Goal: Task Accomplishment & Management: Manage account settings

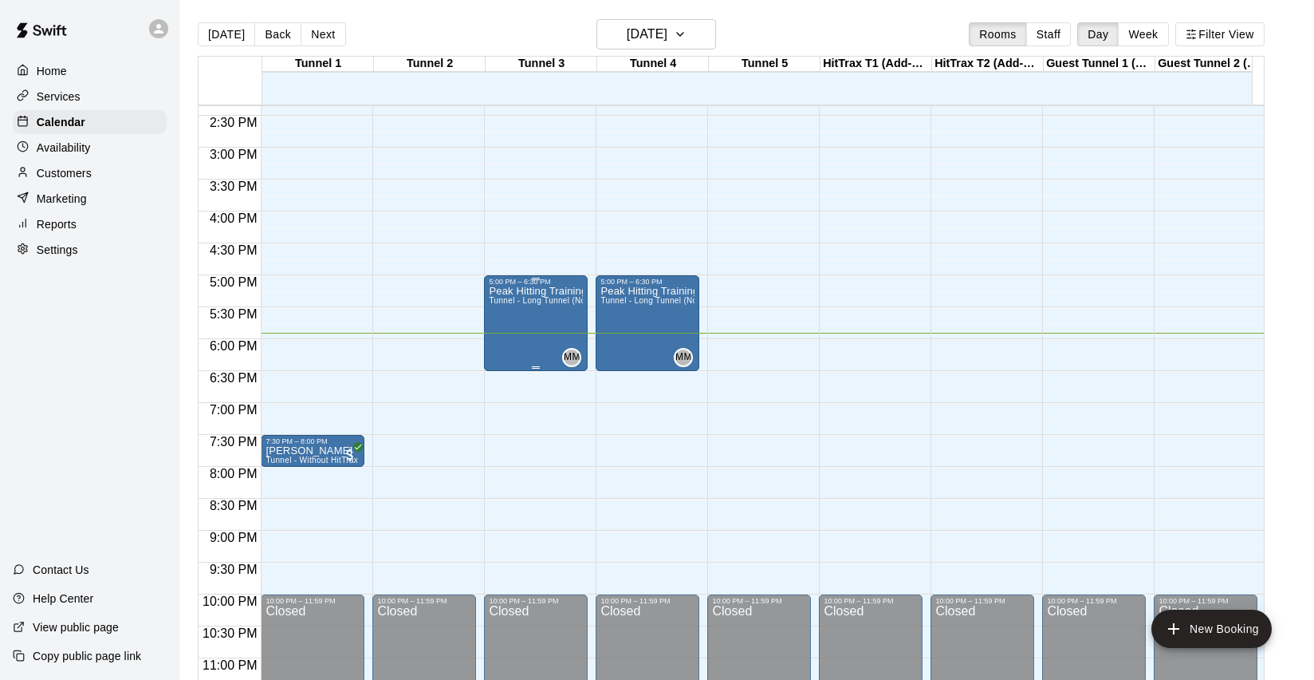
scroll to position [952, 0]
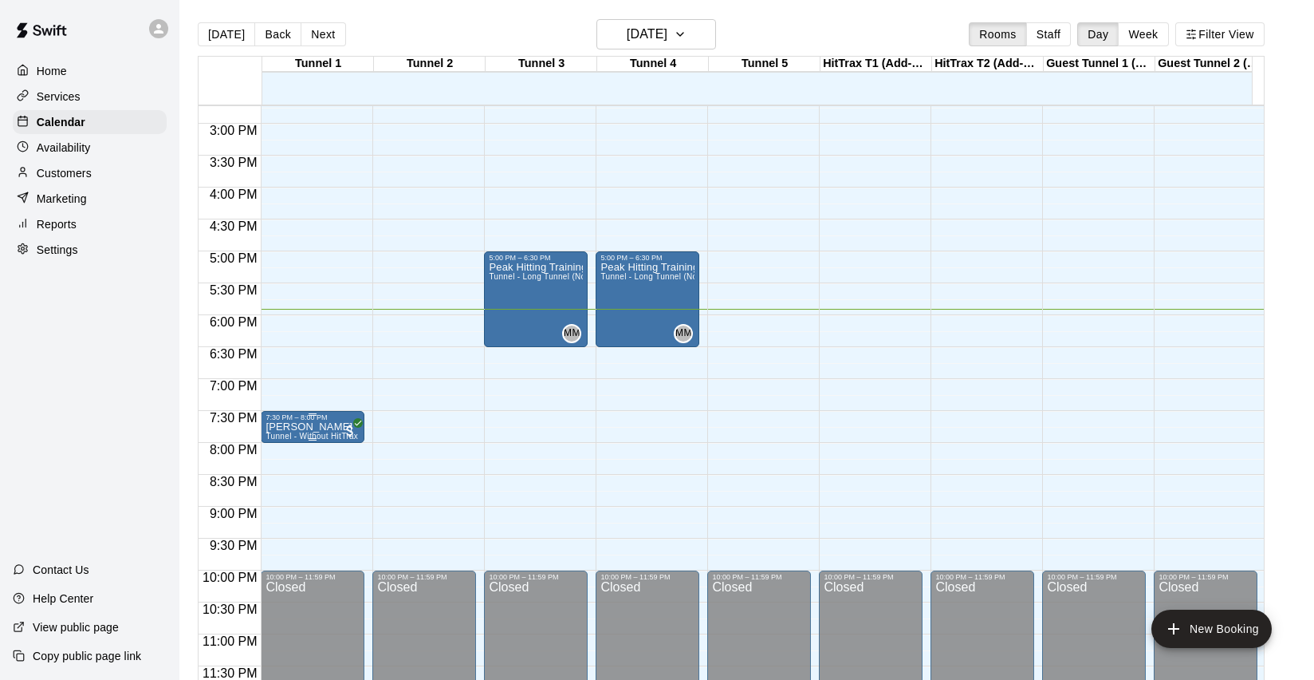
click at [294, 413] on div "7:30 PM – 8:00 PM" at bounding box center [313, 417] width 94 height 8
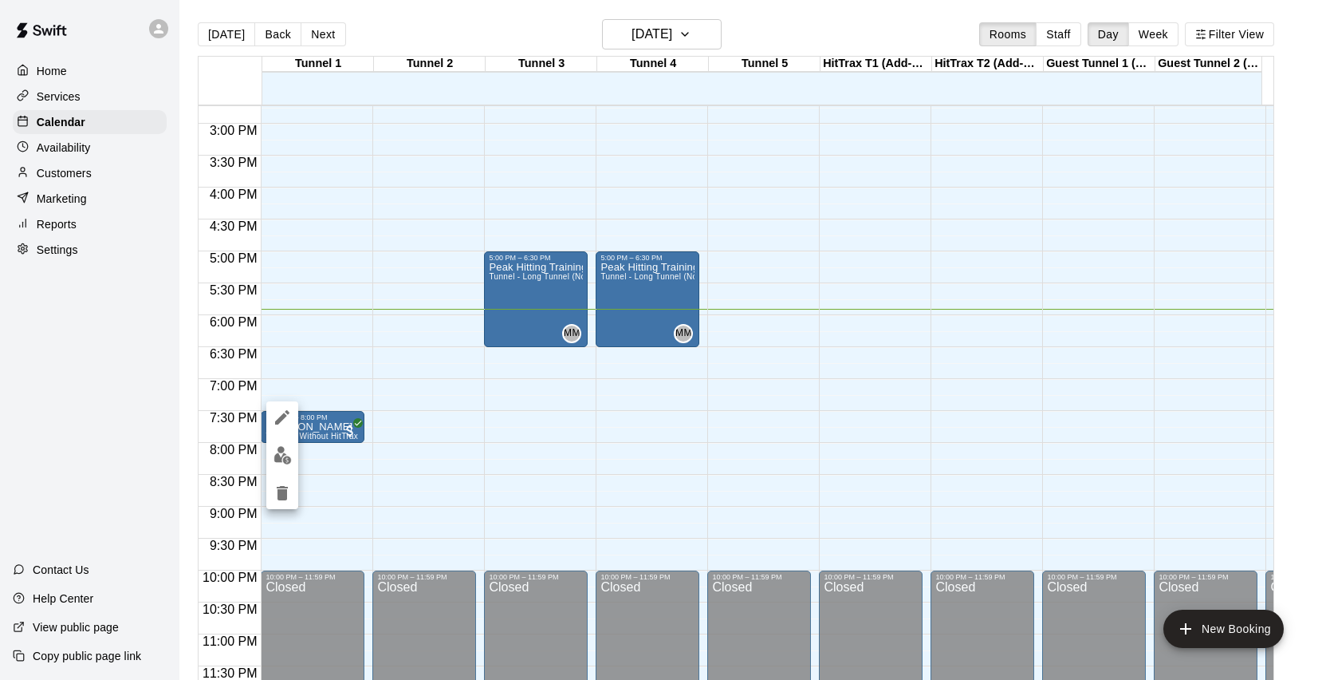
click at [390, 371] on div at bounding box center [663, 340] width 1326 height 680
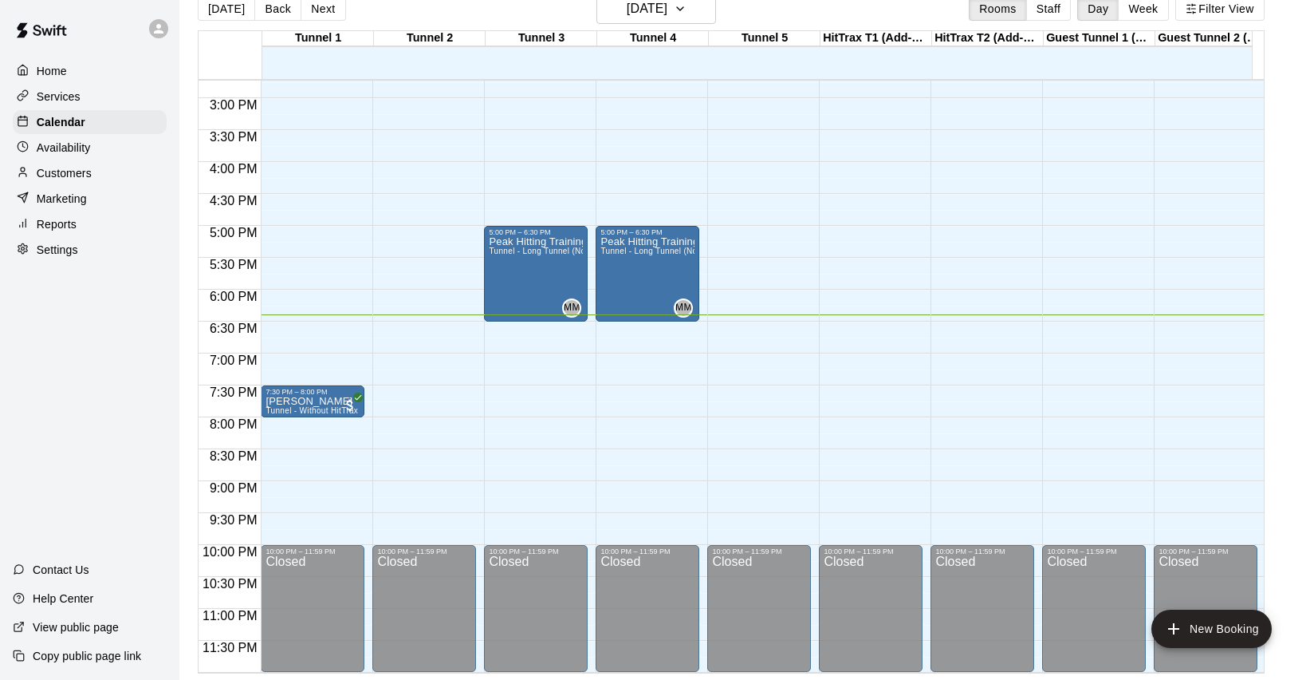
click at [73, 99] on p "Services" at bounding box center [59, 97] width 44 height 16
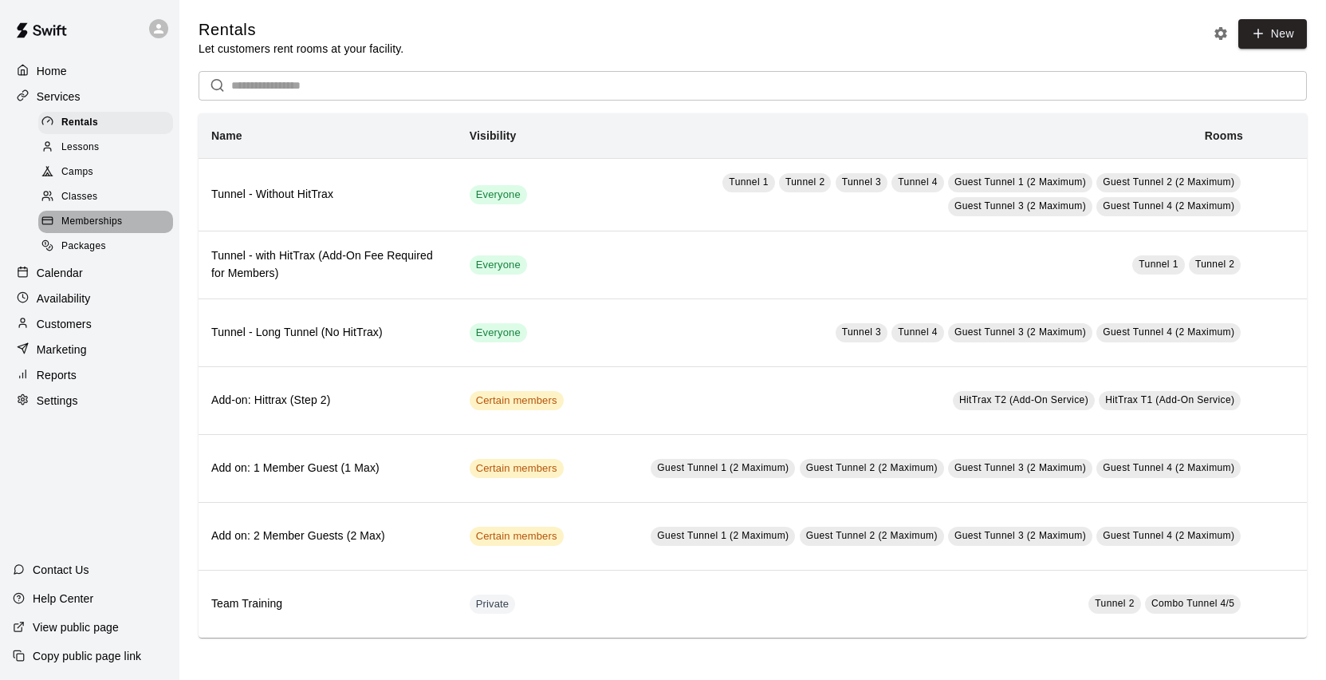
click at [116, 214] on span "Memberships" at bounding box center [91, 222] width 61 height 16
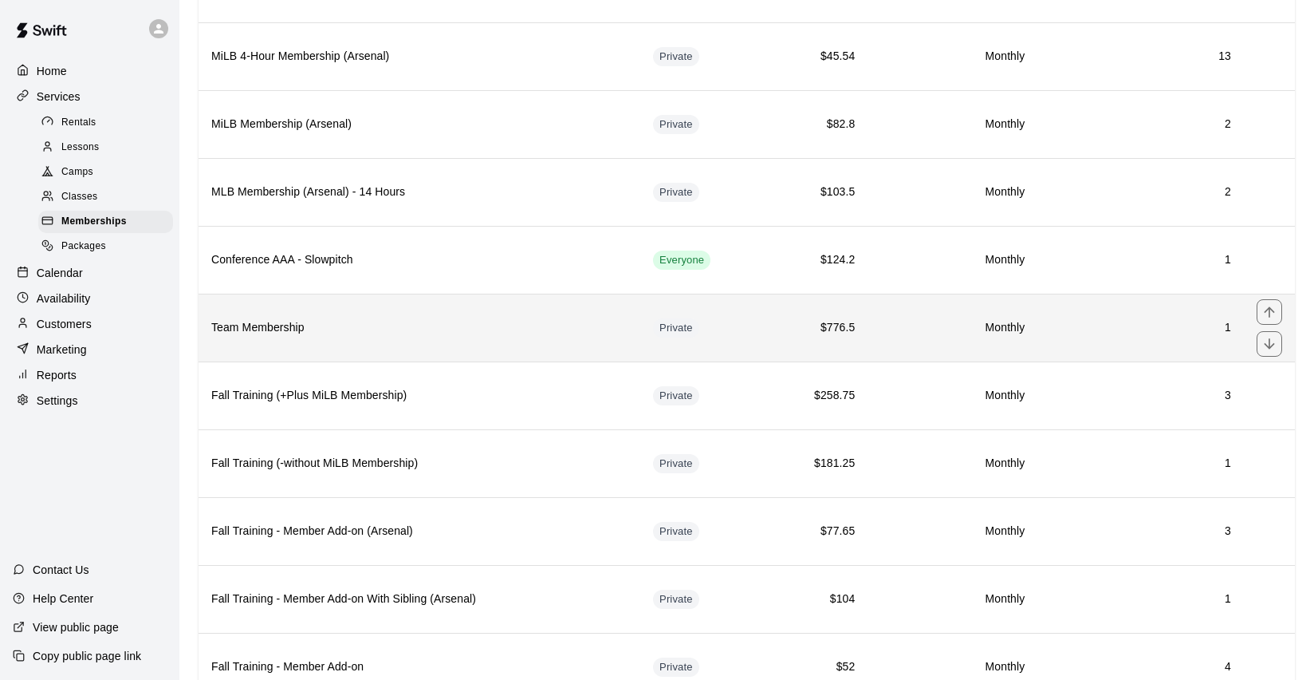
scroll to position [282, 0]
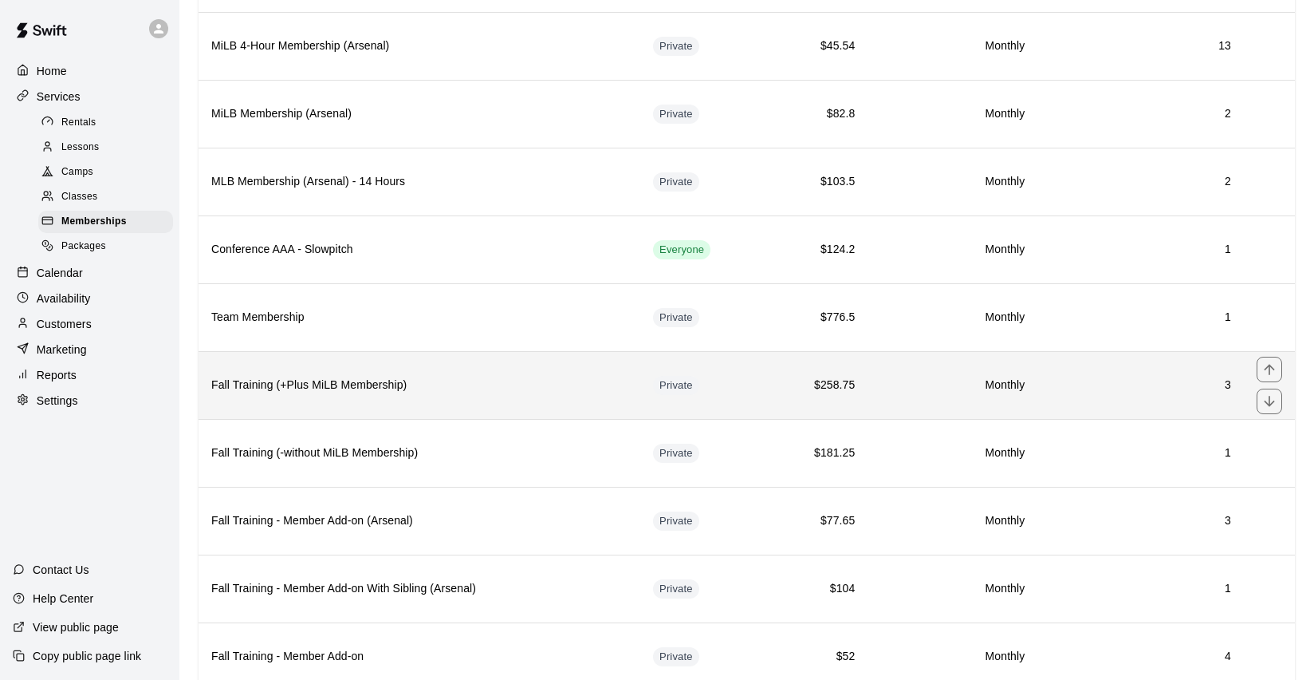
click at [459, 391] on h6 "Fall Training (+Plus MiLB Membership)" at bounding box center [419, 385] width 416 height 18
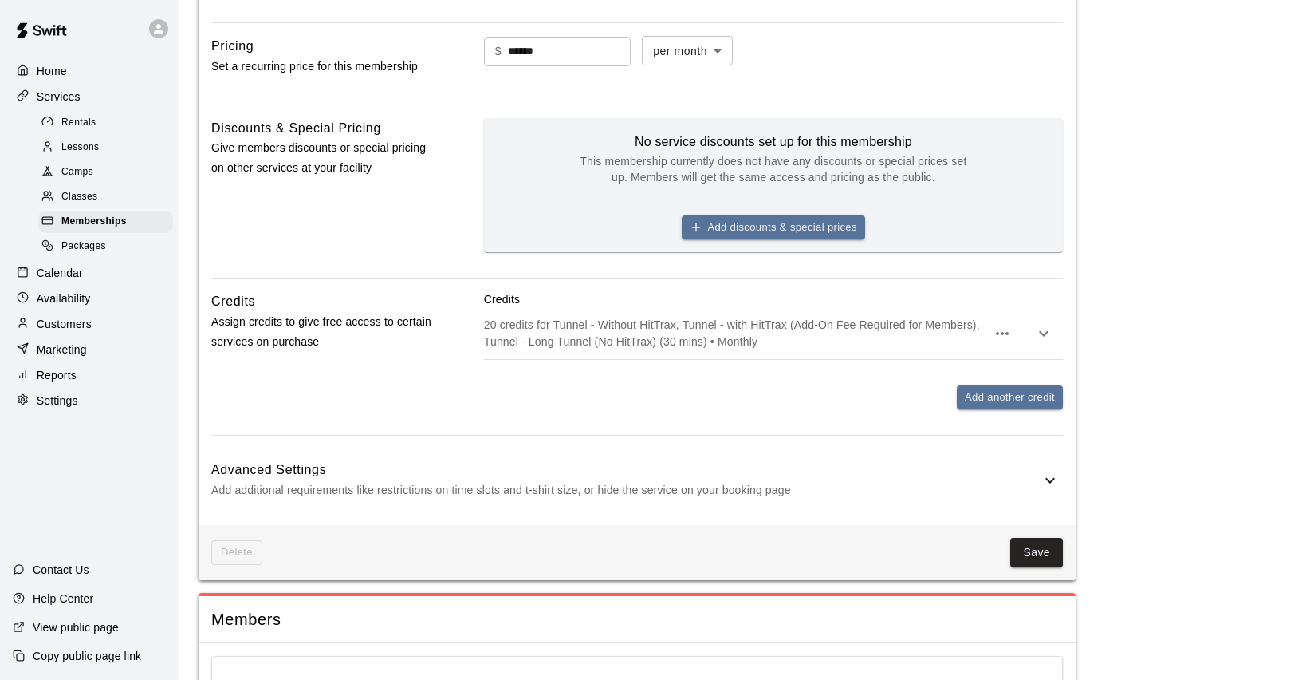
scroll to position [539, 0]
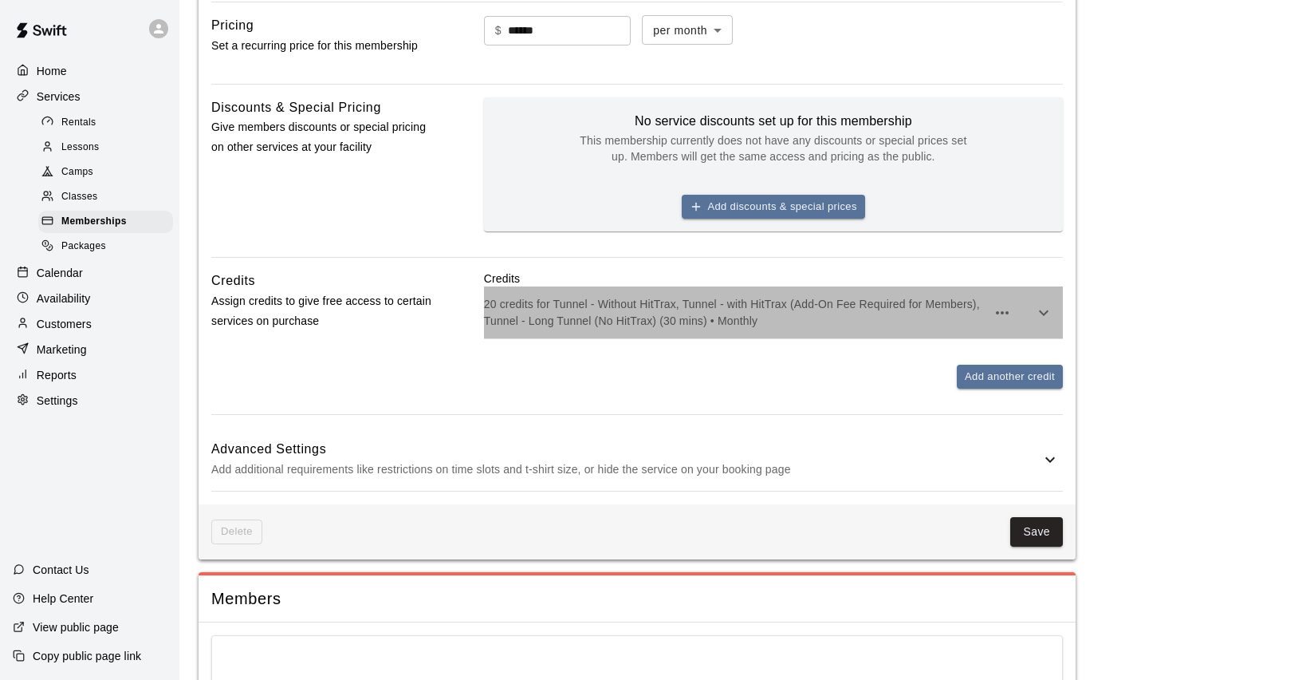
click at [830, 322] on p "20 credits for Tunnel - Without HitTrax, Tunnel - with HitTrax (Add-On Fee Requ…" at bounding box center [735, 312] width 502 height 32
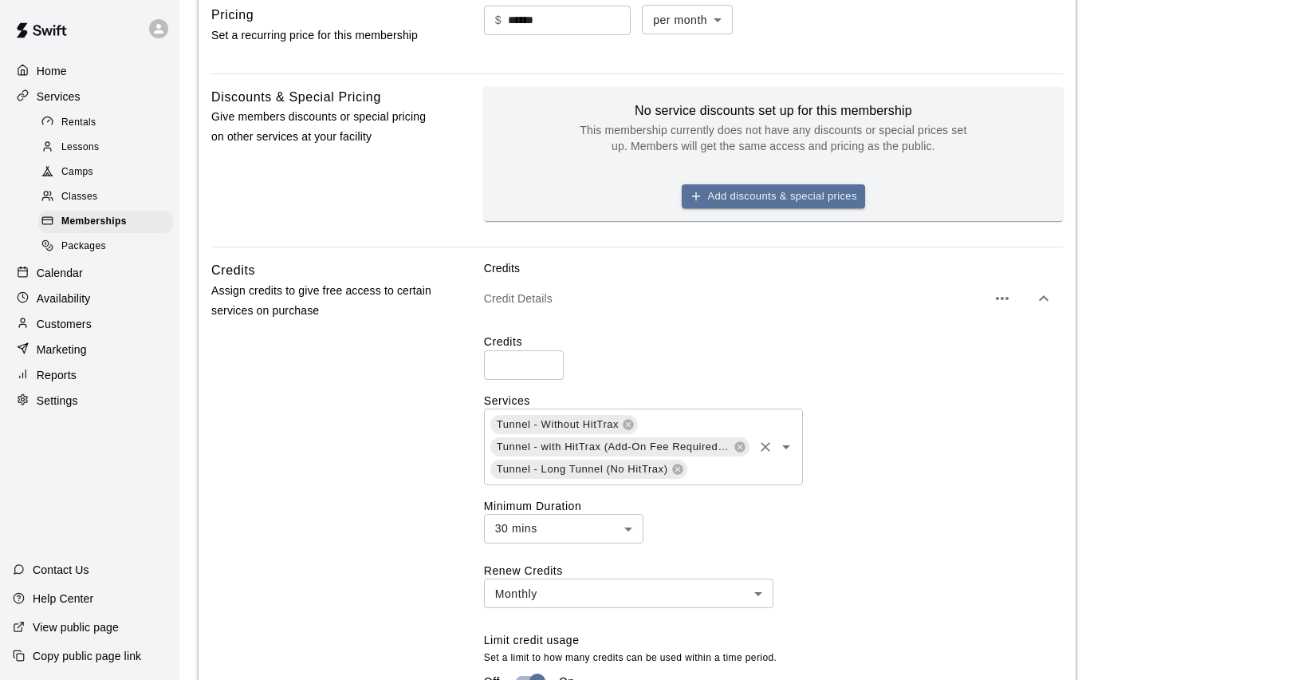
scroll to position [648, 0]
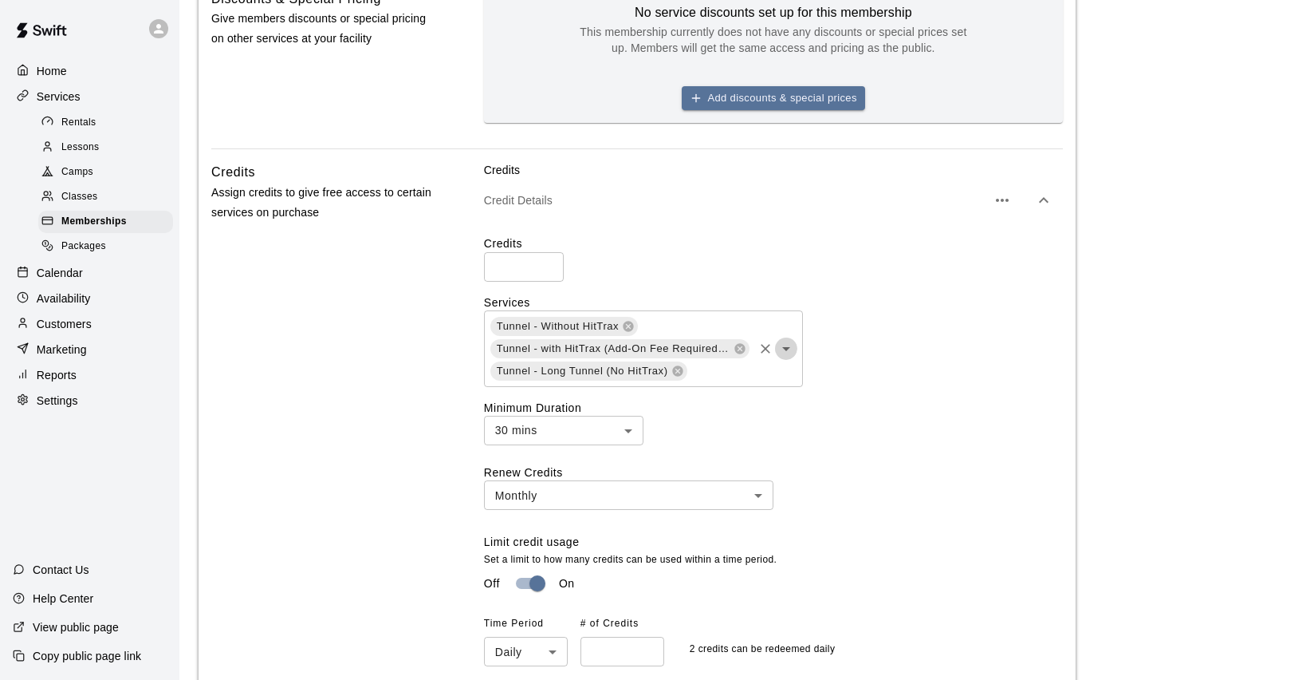
click at [787, 349] on icon "Open" at bounding box center [786, 348] width 19 height 19
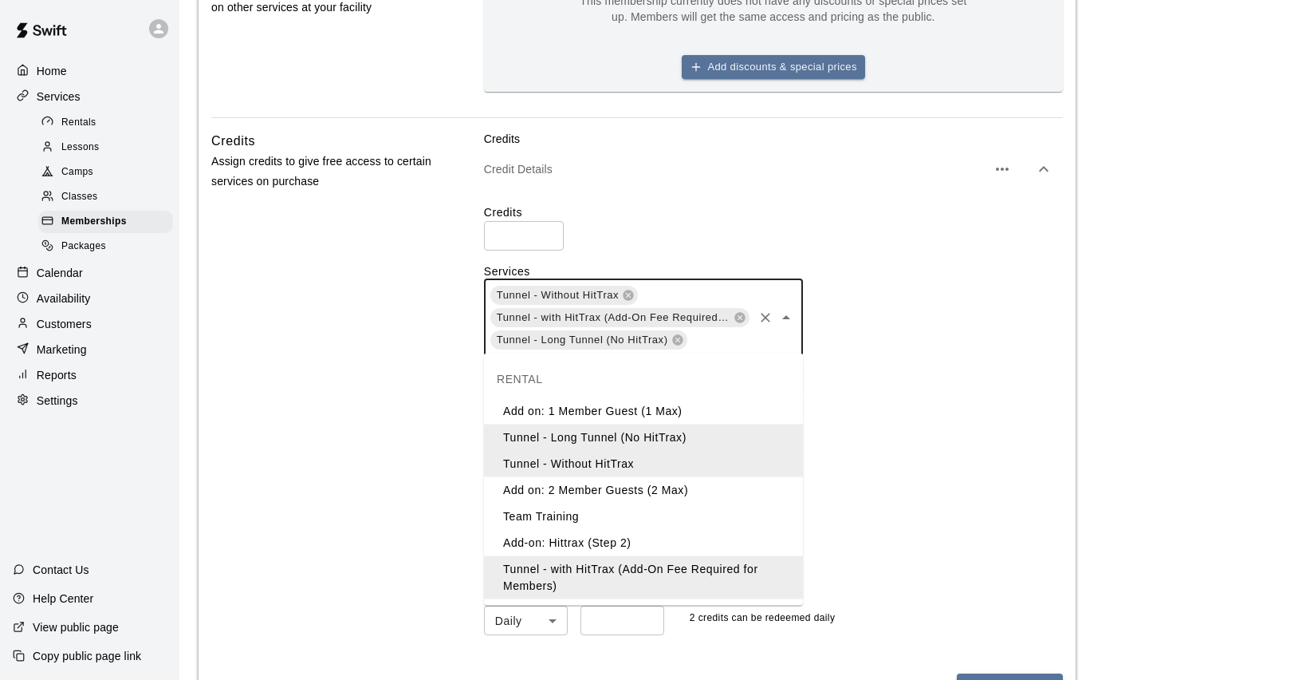
scroll to position [689, 0]
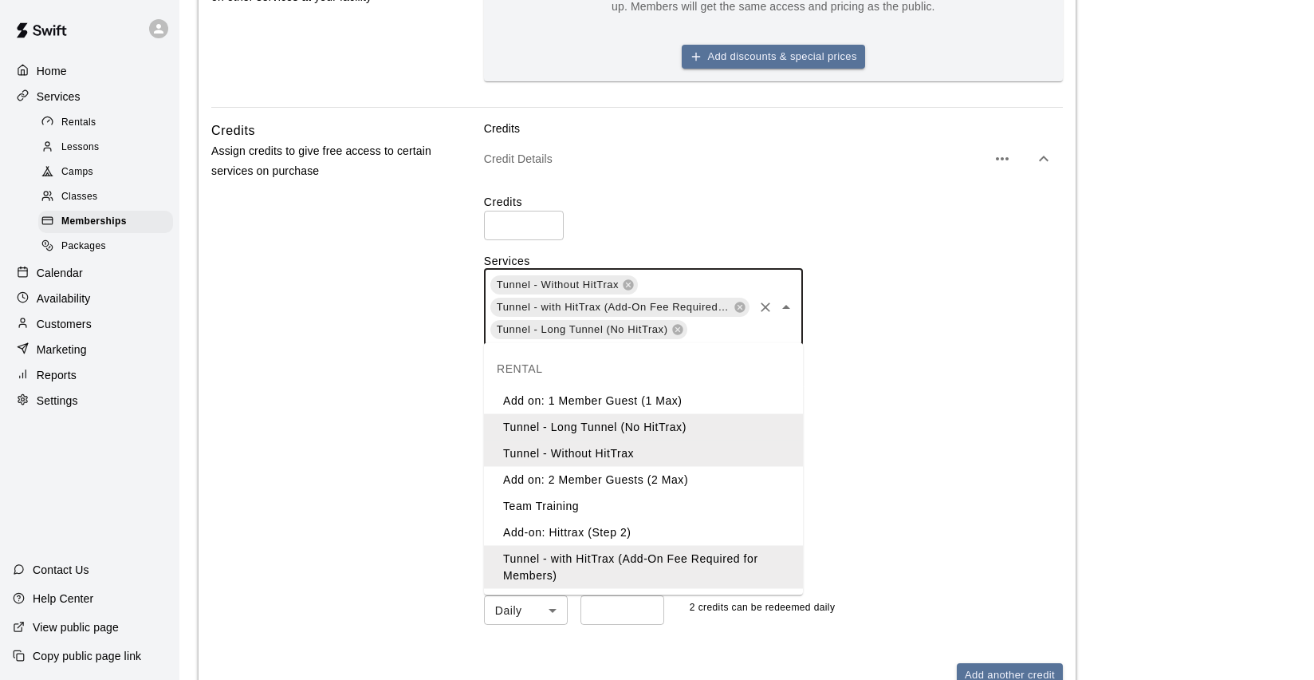
click at [593, 532] on li "Add-on: Hittrax (Step 2)" at bounding box center [643, 532] width 319 height 26
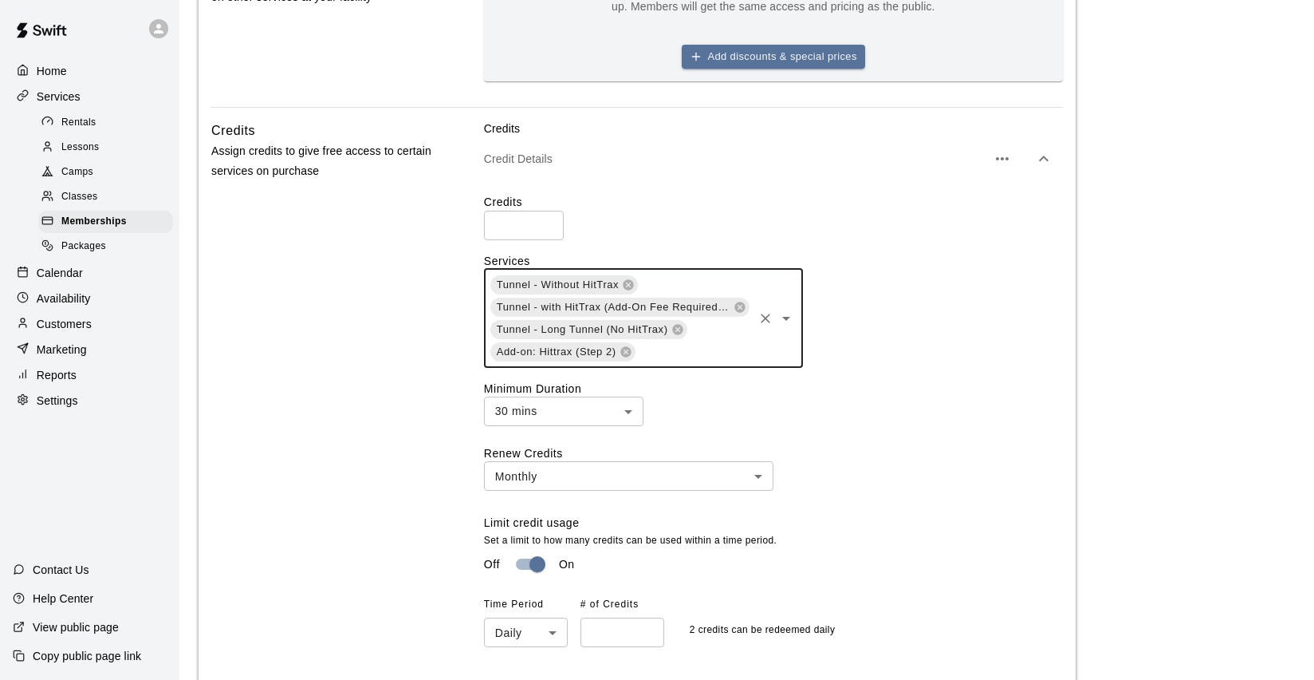
click at [777, 352] on div "Tunnel - Without HitTrax Tunnel - with HitTrax (Add-On Fee Required for Members…" at bounding box center [643, 318] width 319 height 99
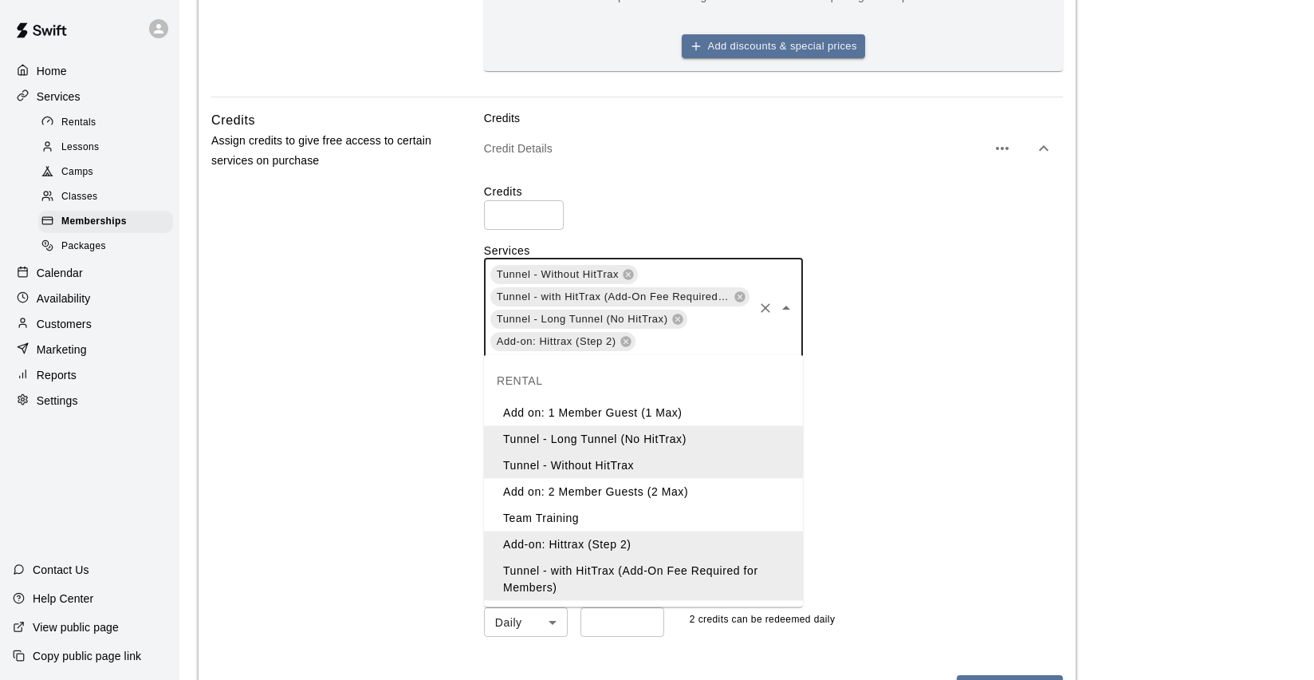
scroll to position [710, 0]
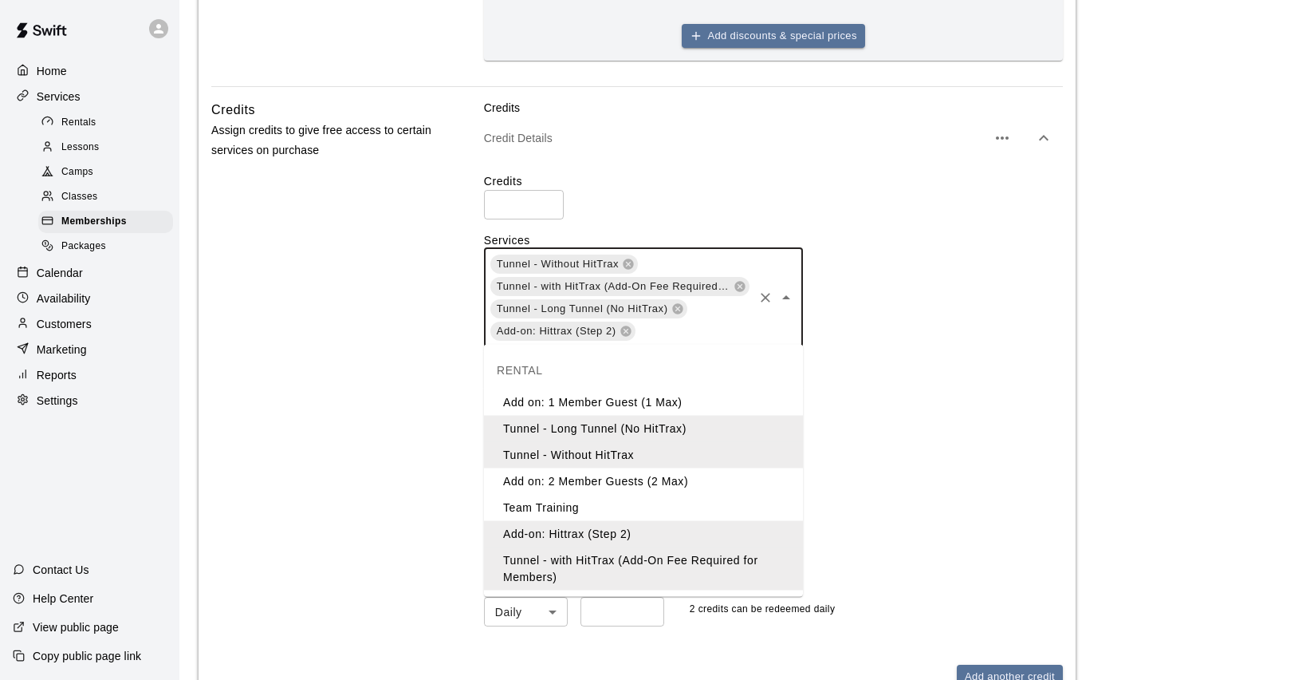
click at [789, 295] on icon "Close" at bounding box center [786, 297] width 8 height 4
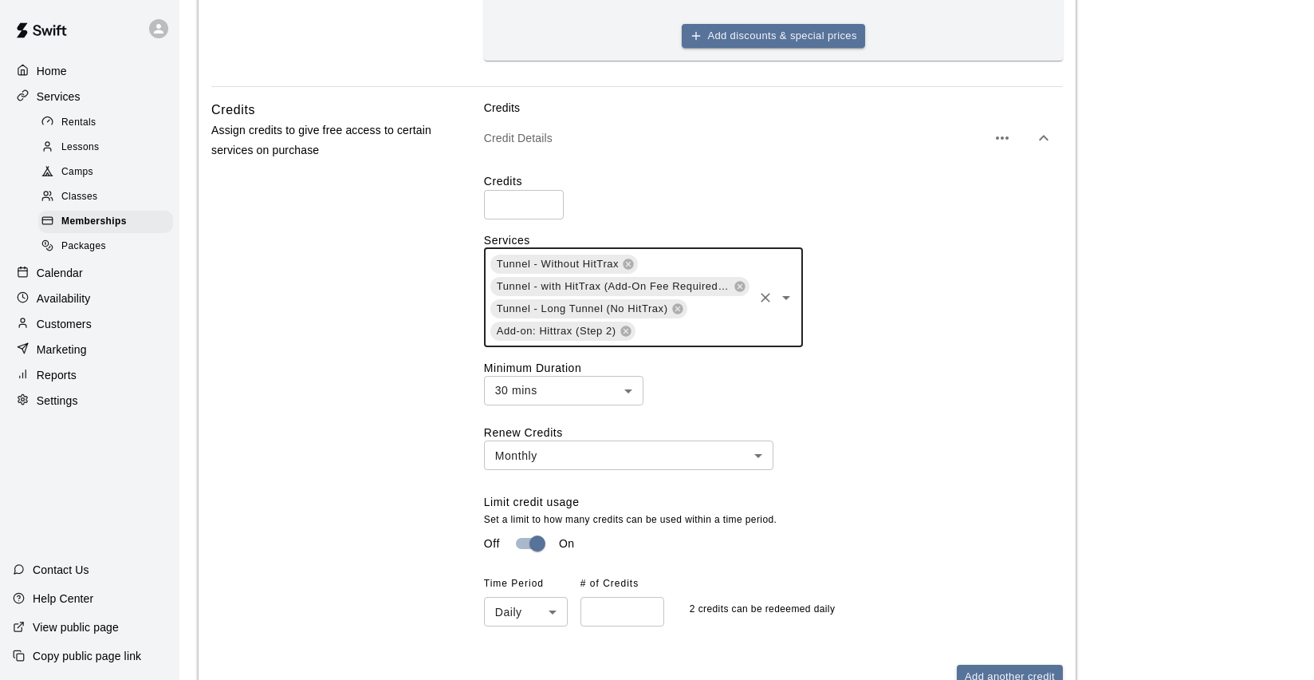
click at [789, 295] on icon "Open" at bounding box center [786, 297] width 19 height 19
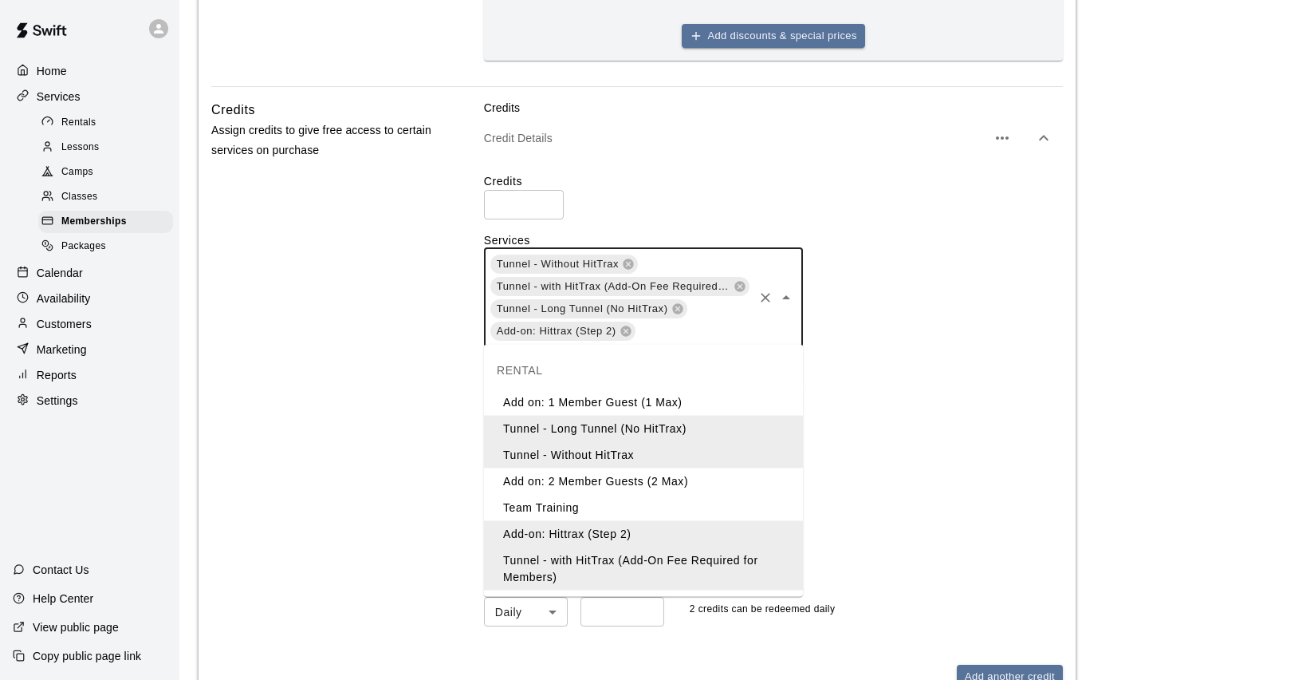
click at [585, 400] on li "Add on: 1 Member Guest (1 Max)" at bounding box center [643, 402] width 319 height 26
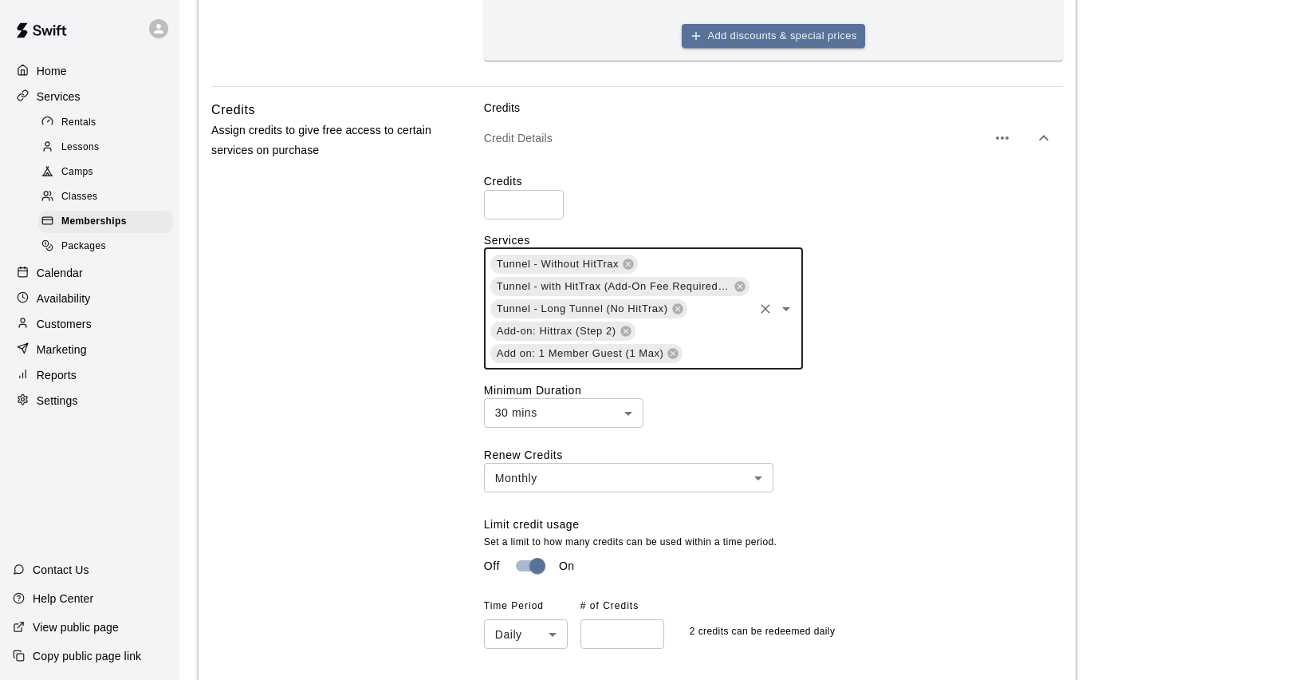
click at [788, 307] on icon "Open" at bounding box center [786, 309] width 8 height 4
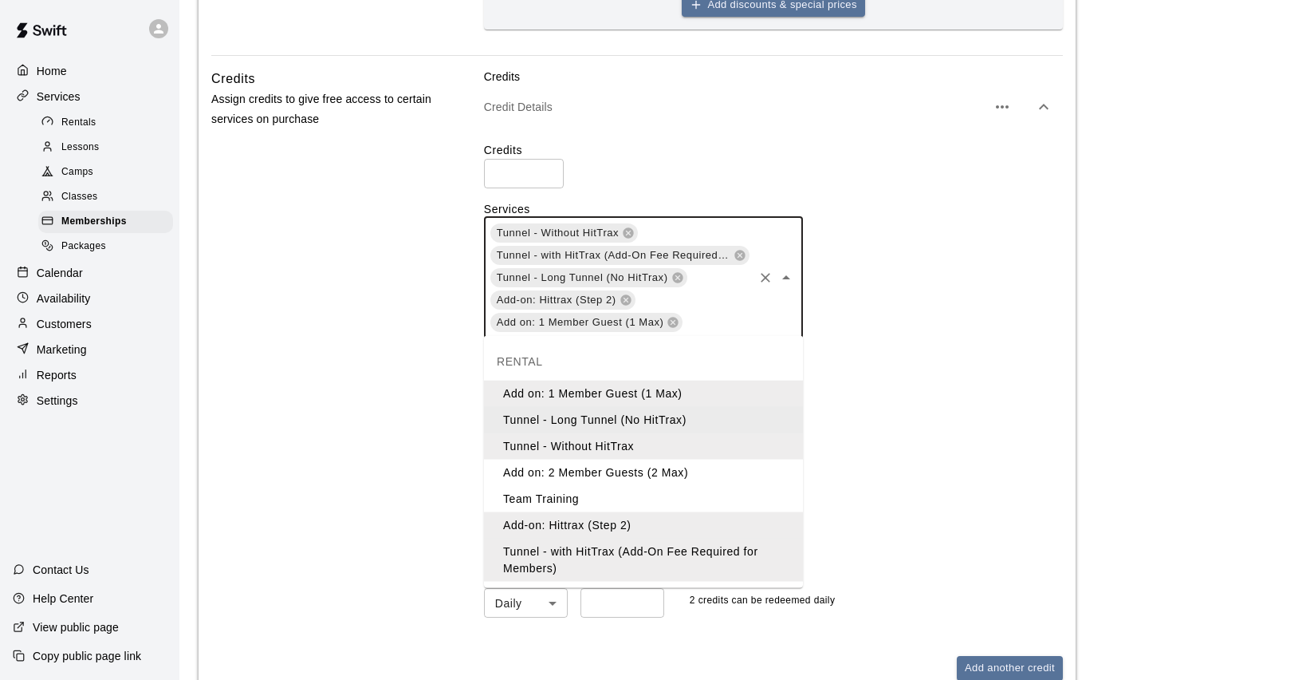
scroll to position [751, 0]
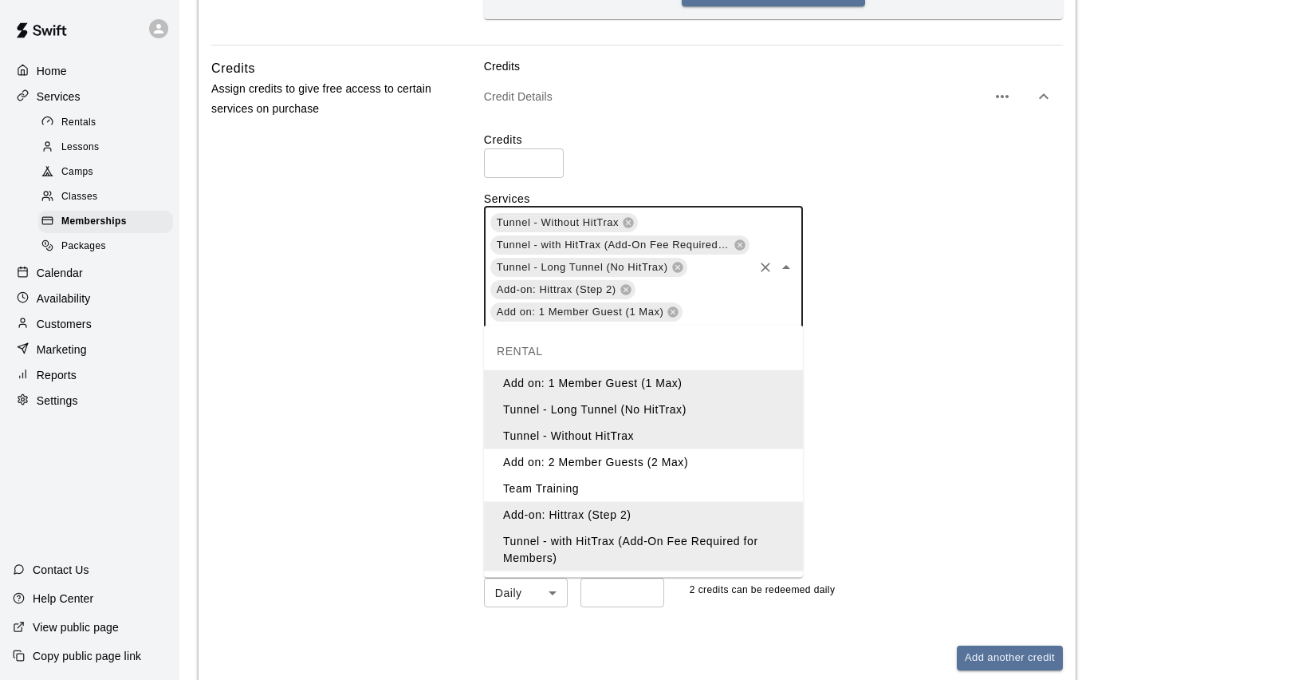
click at [683, 463] on li "Add on: 2 Member Guests (2 Max)" at bounding box center [643, 462] width 319 height 26
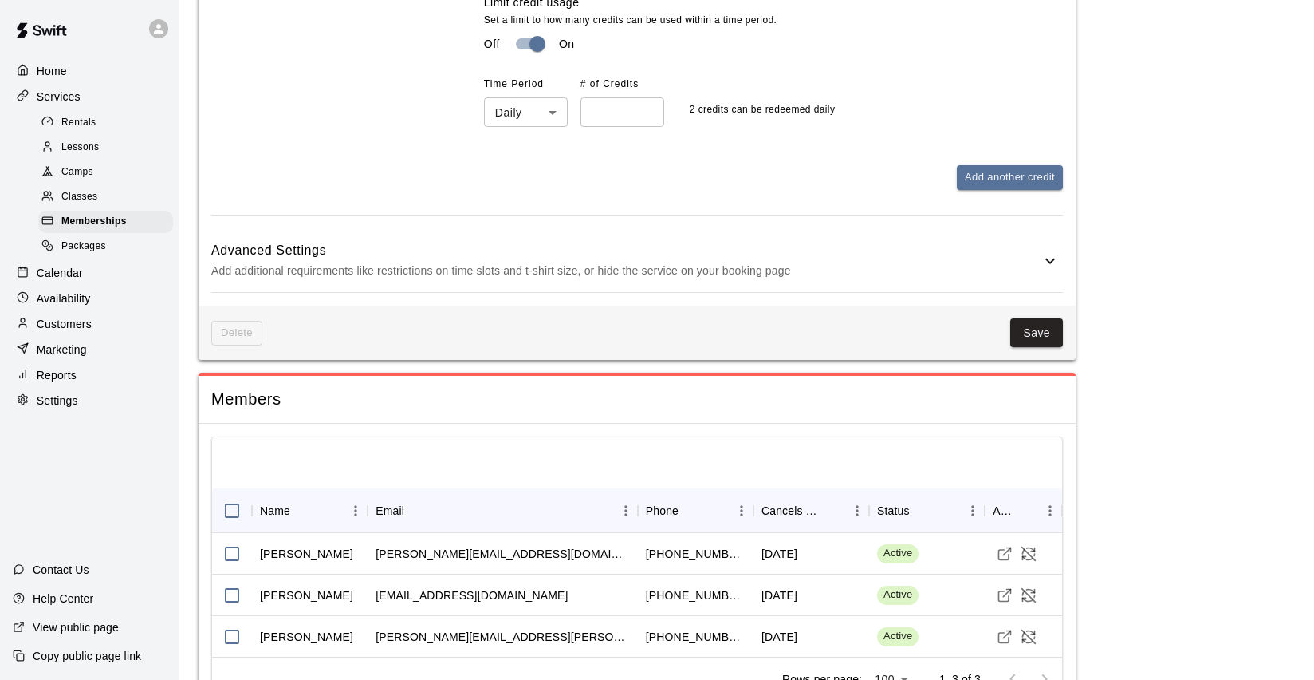
scroll to position [1319, 0]
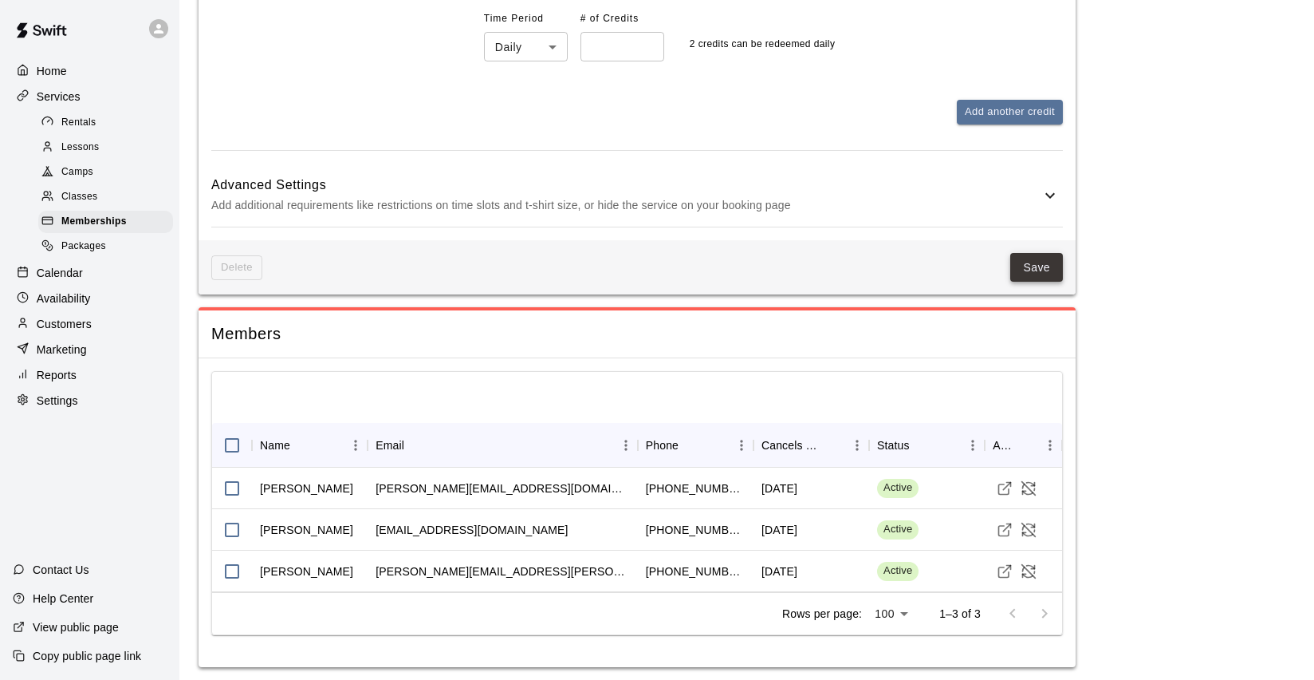
click at [1025, 264] on button "Save" at bounding box center [1037, 268] width 53 height 30
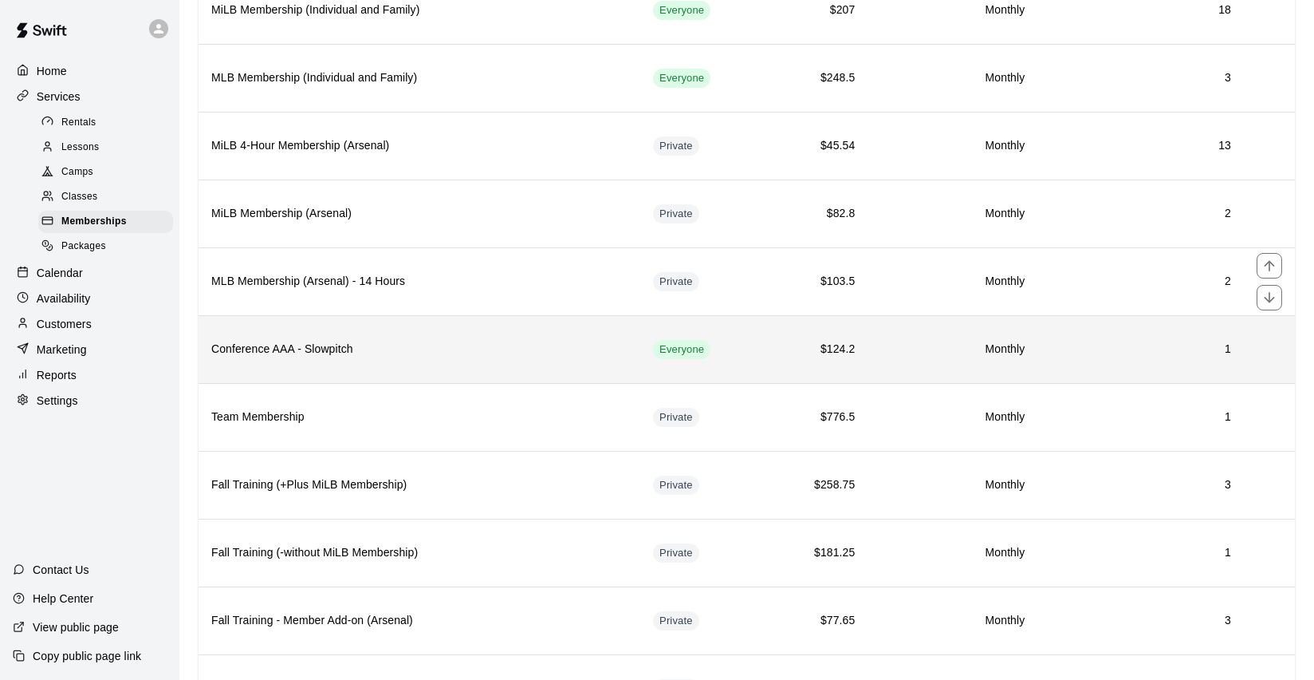
scroll to position [203, 0]
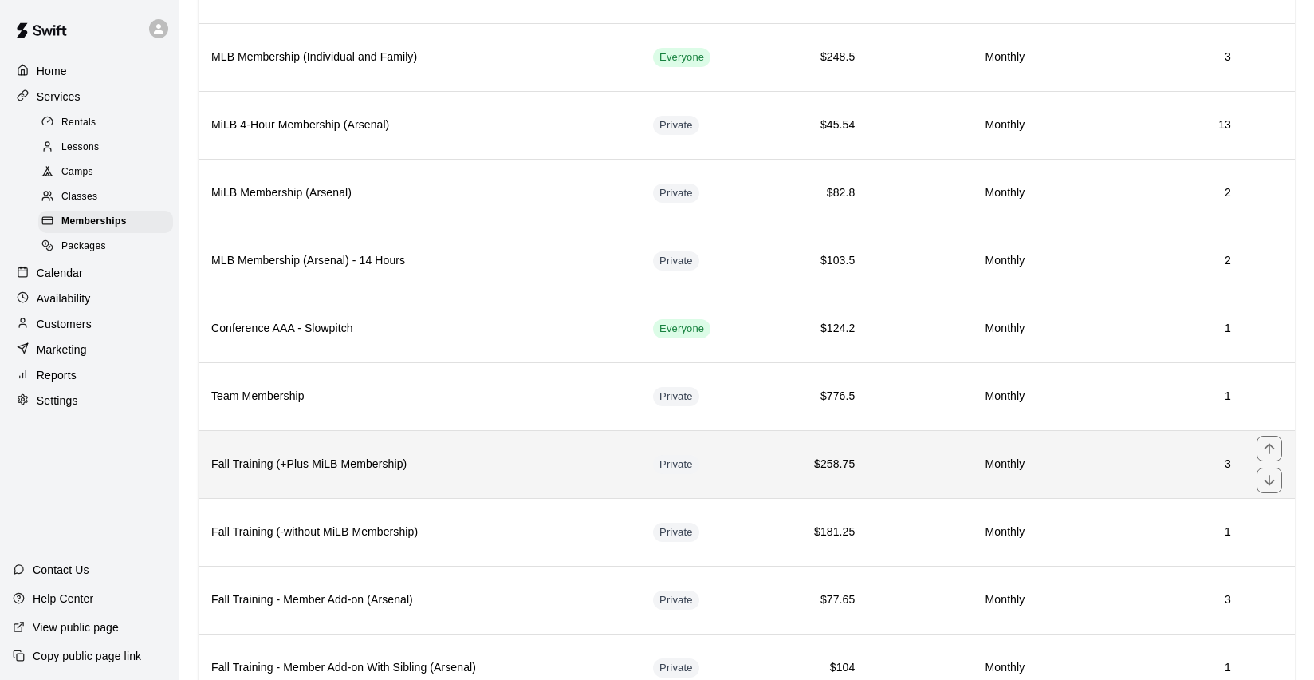
click at [512, 456] on h6 "Fall Training (+Plus MiLB Membership)" at bounding box center [419, 464] width 416 height 18
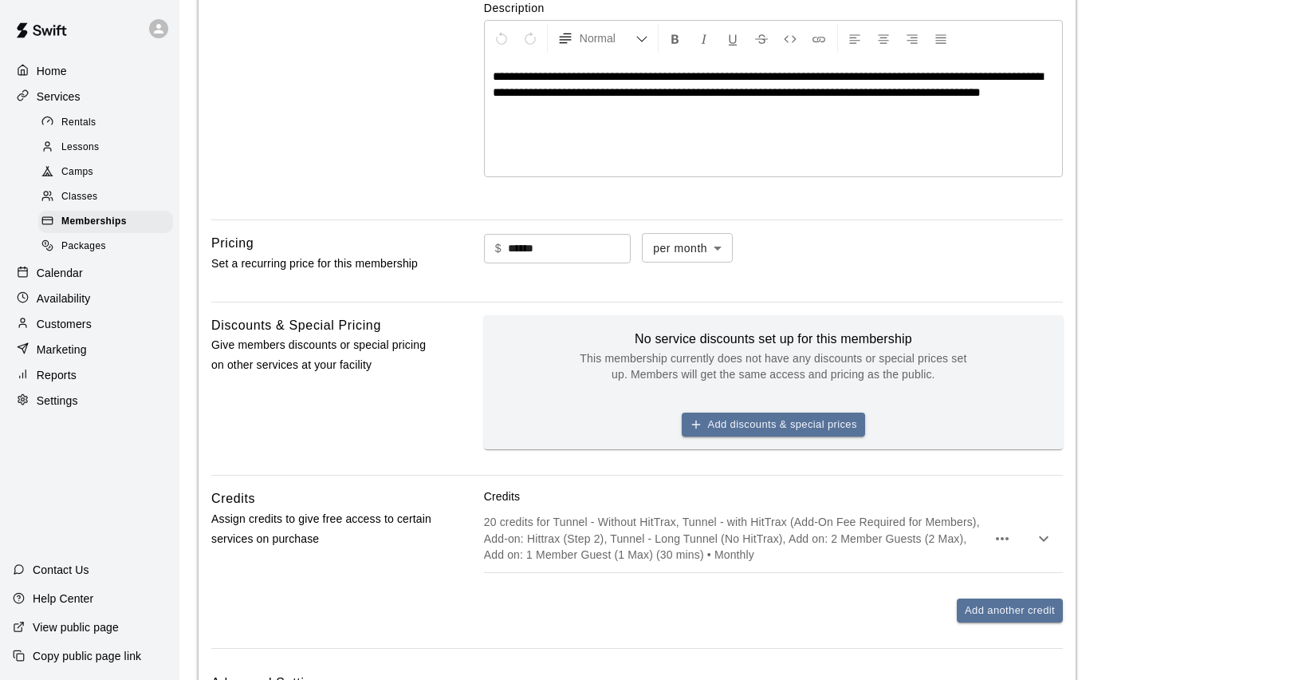
scroll to position [550, 0]
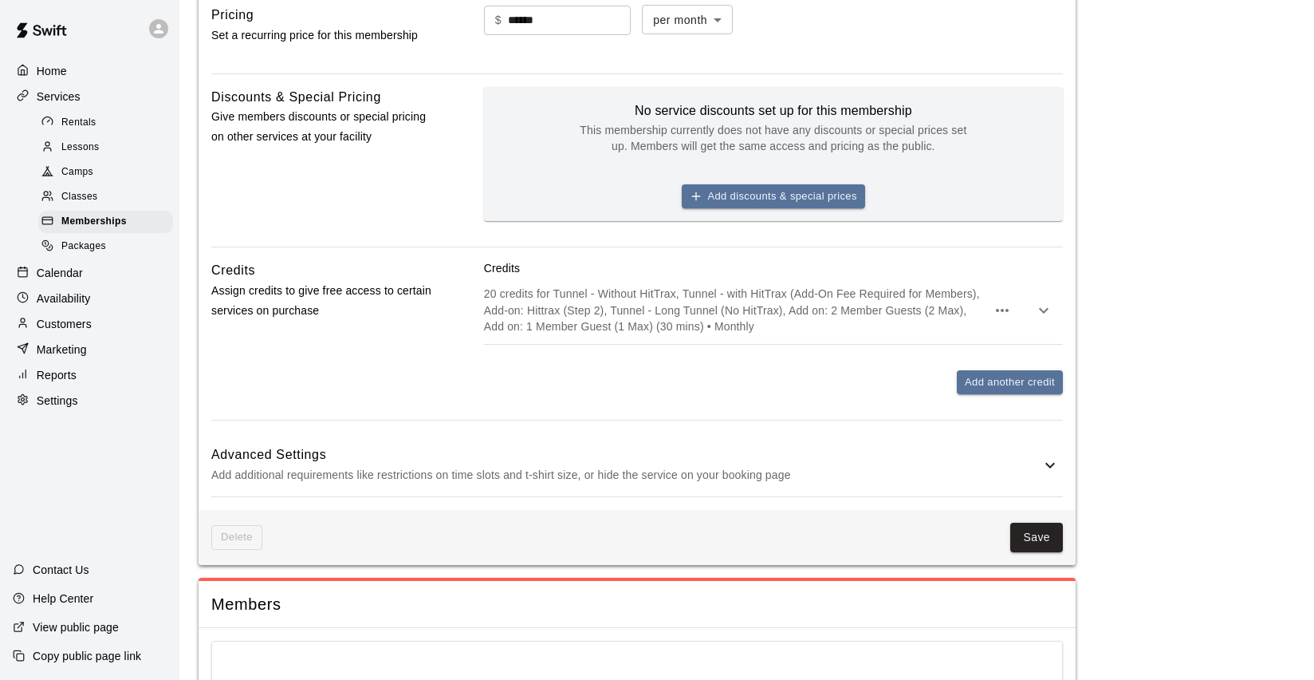
click at [834, 316] on p "20 credits for Tunnel - Without HitTrax, Tunnel - with HitTrax (Add-On Fee Requ…" at bounding box center [735, 310] width 502 height 48
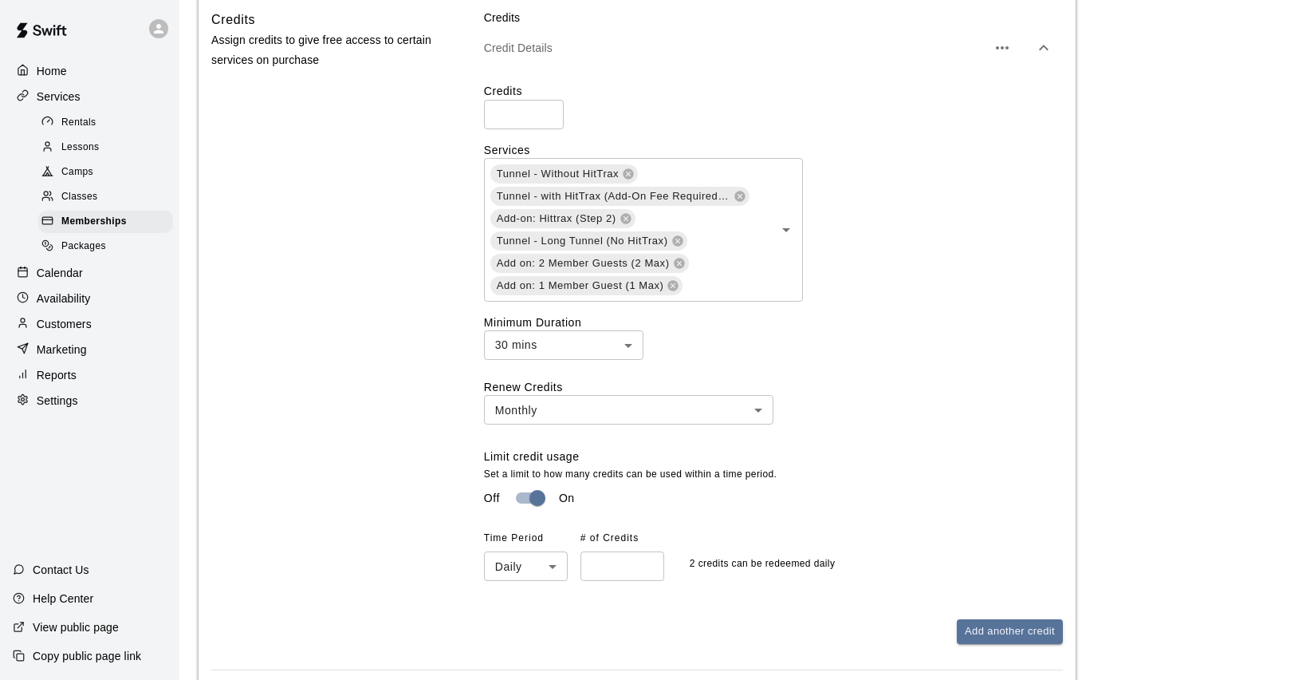
scroll to position [946, 0]
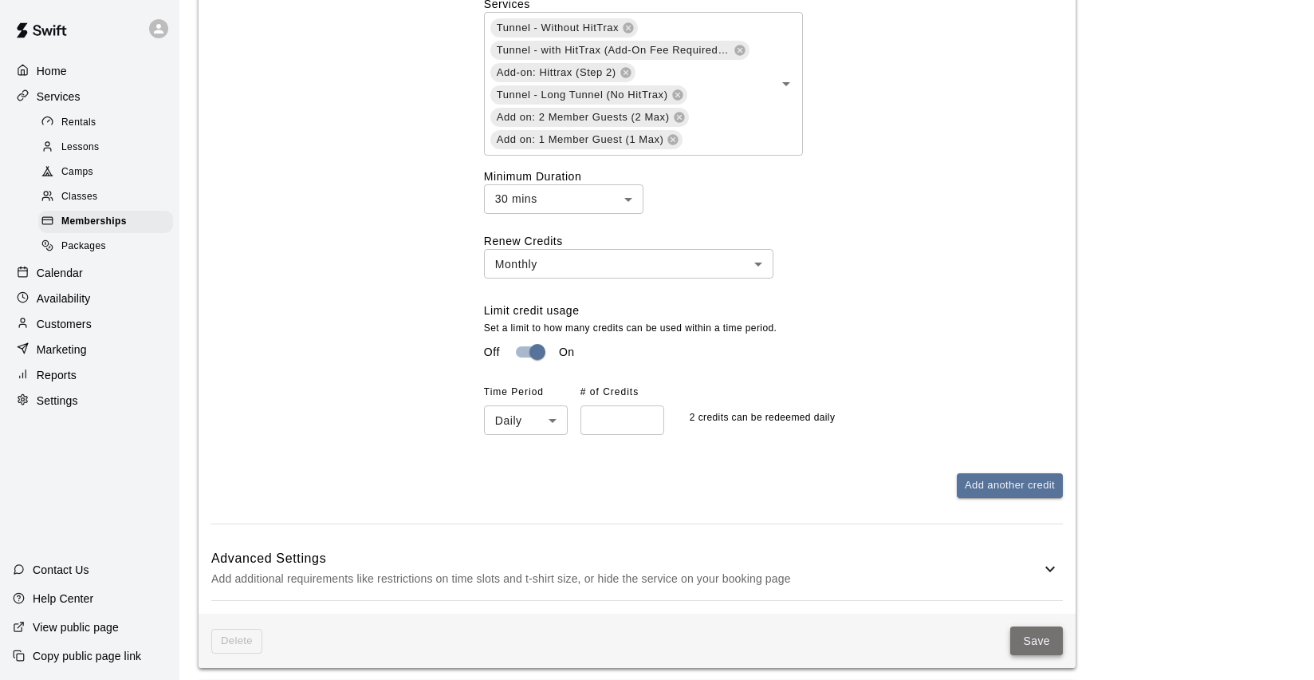
click at [1036, 636] on button "Save" at bounding box center [1037, 641] width 53 height 30
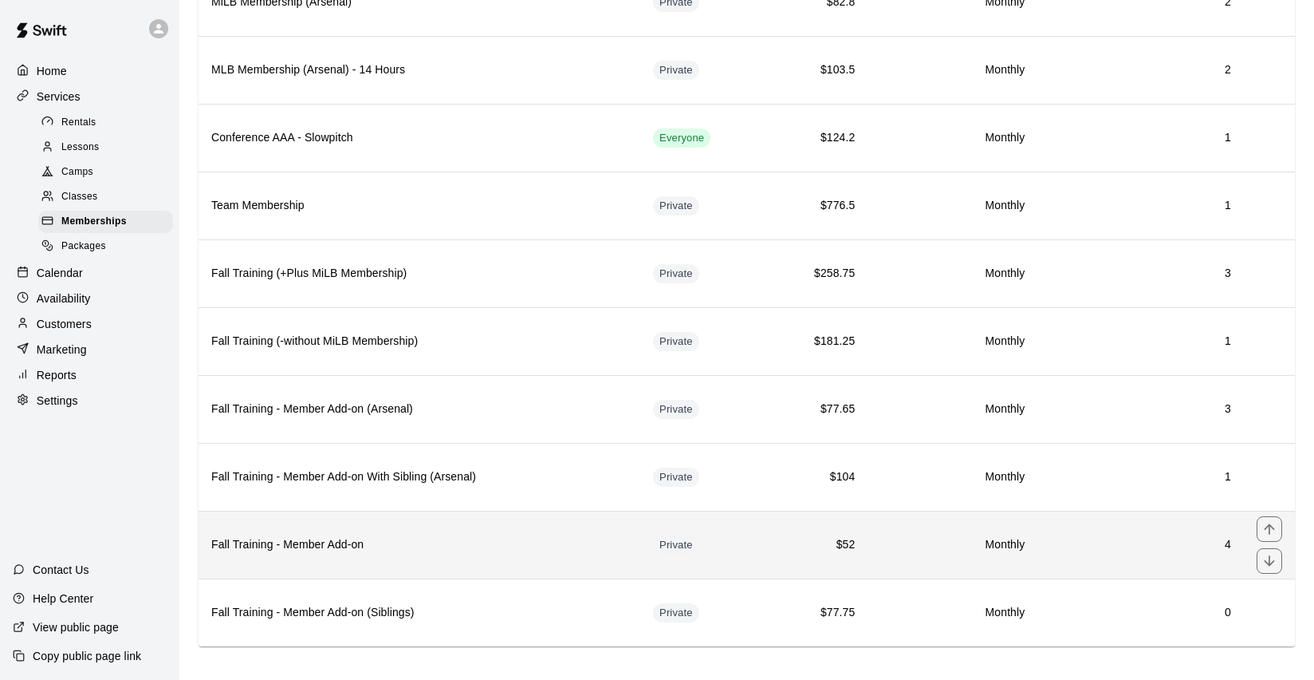
scroll to position [404, 0]
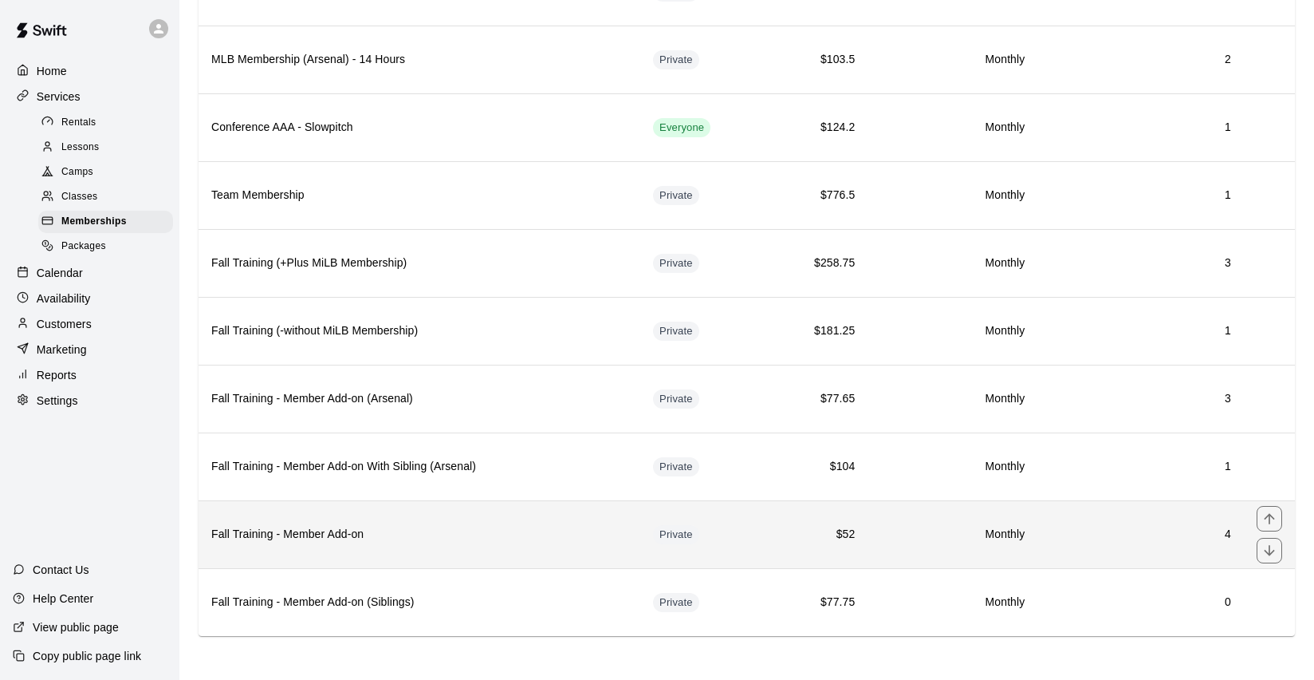
click at [514, 530] on h6 "Fall Training - Member Add-on" at bounding box center [419, 535] width 416 height 18
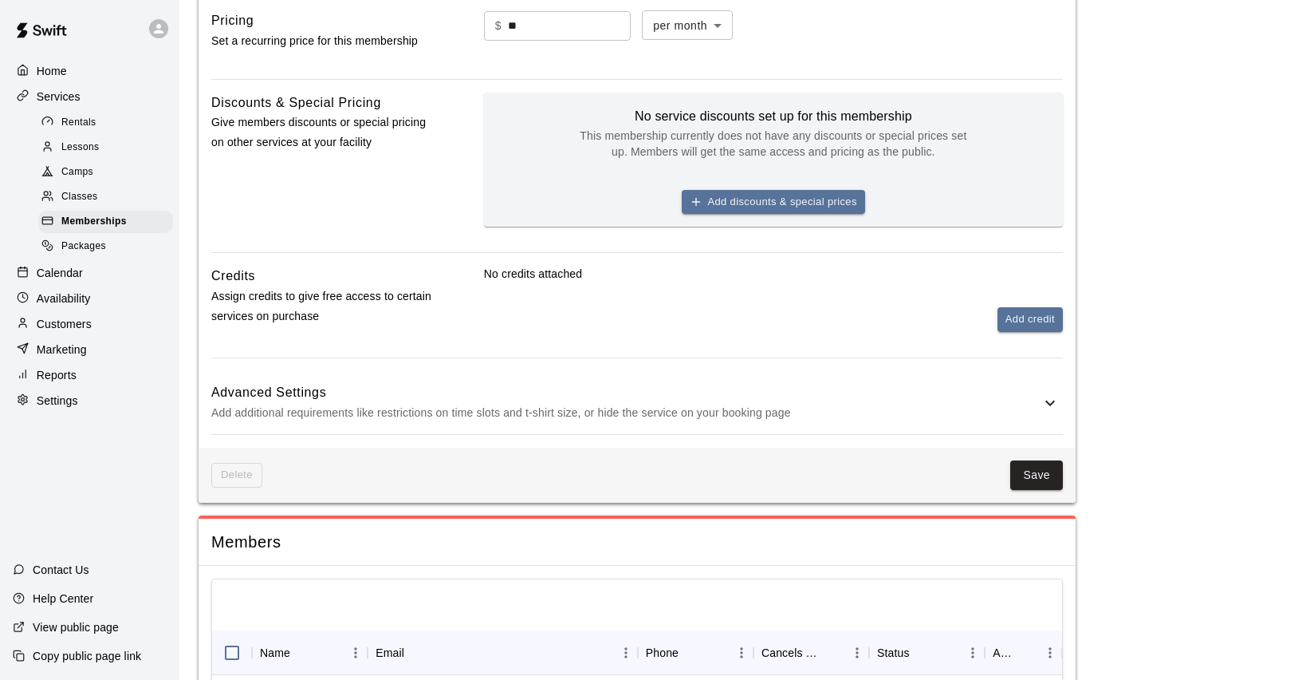
scroll to position [513, 0]
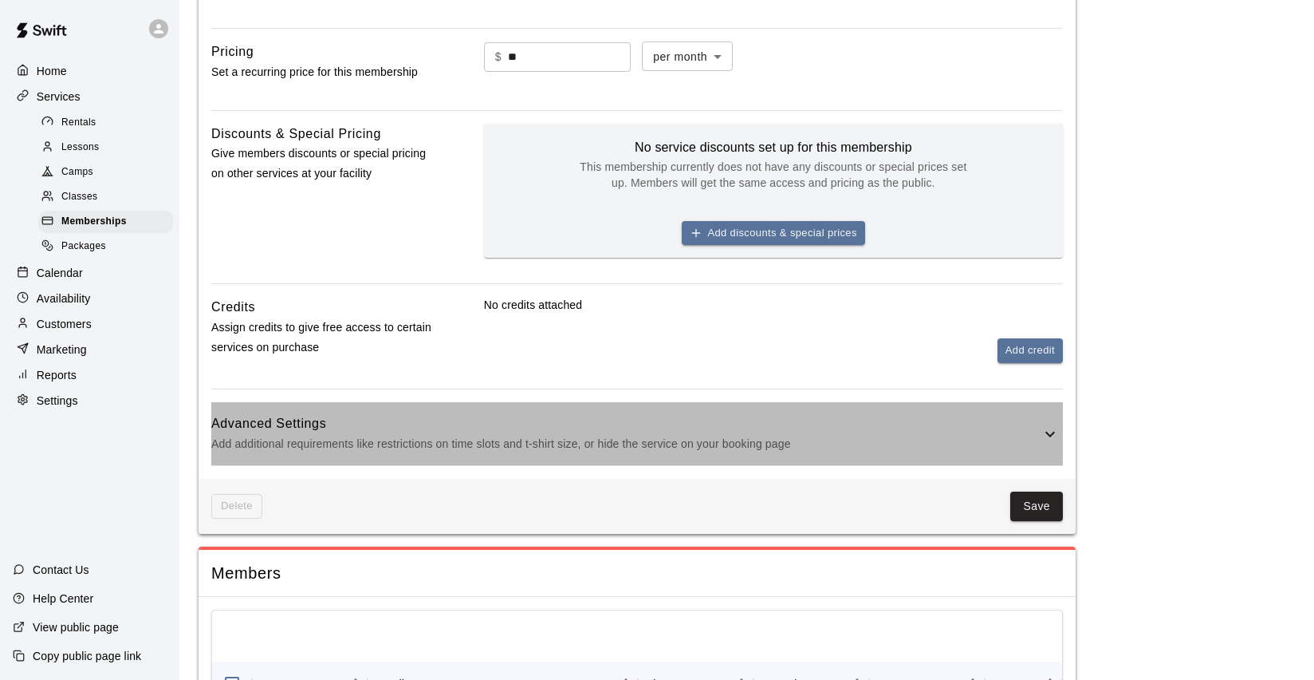
click at [902, 418] on h6 "Advanced Settings" at bounding box center [626, 423] width 830 height 21
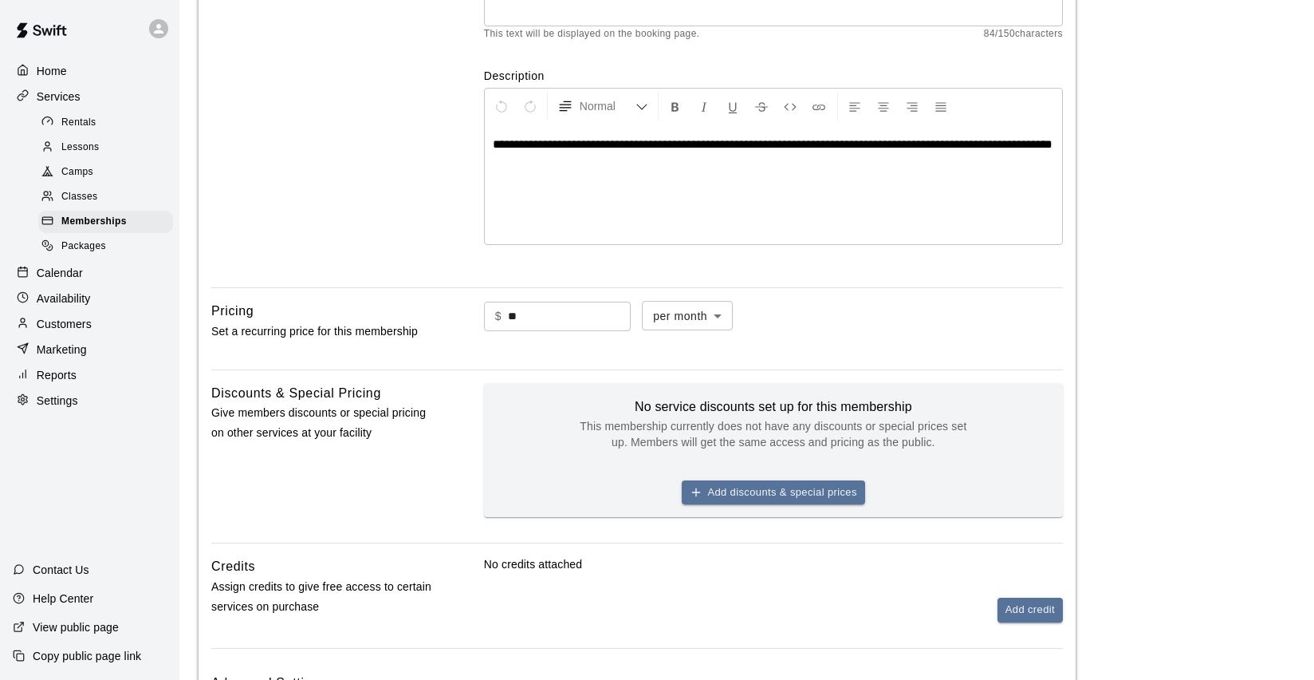
scroll to position [0, 0]
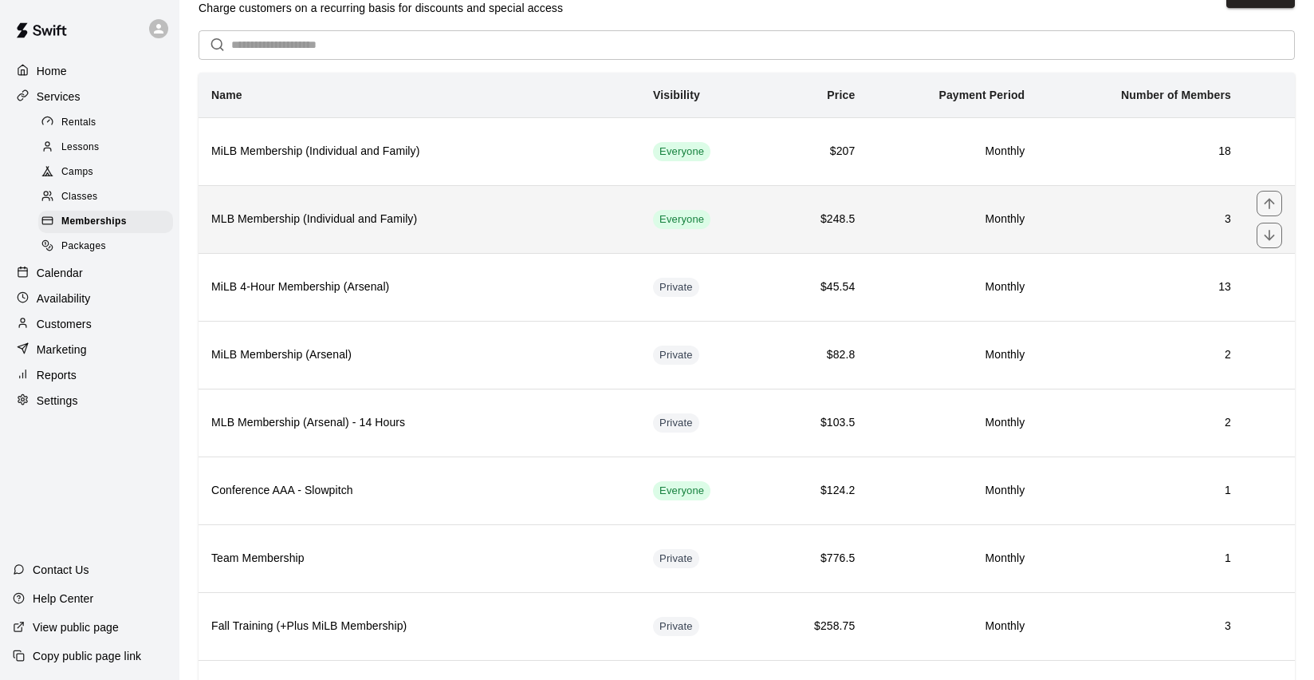
scroll to position [70, 0]
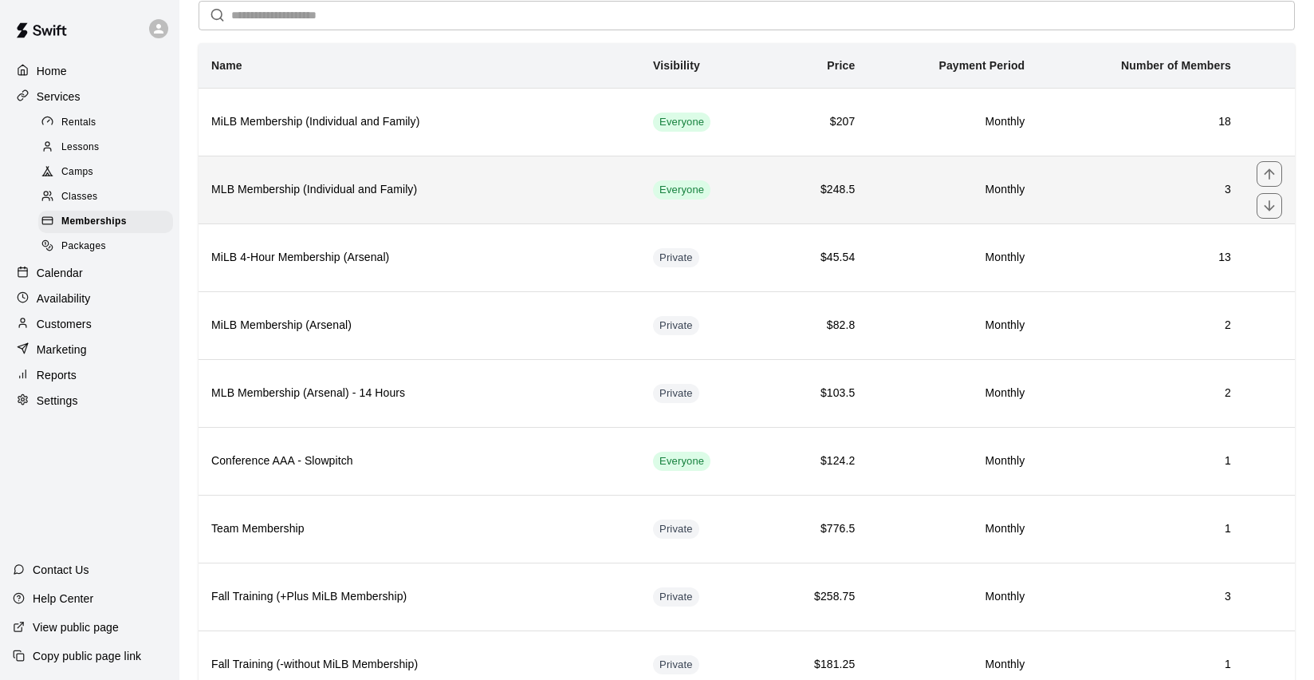
click at [514, 189] on h6 "MLB Membership (Individual and Family)" at bounding box center [419, 190] width 416 height 18
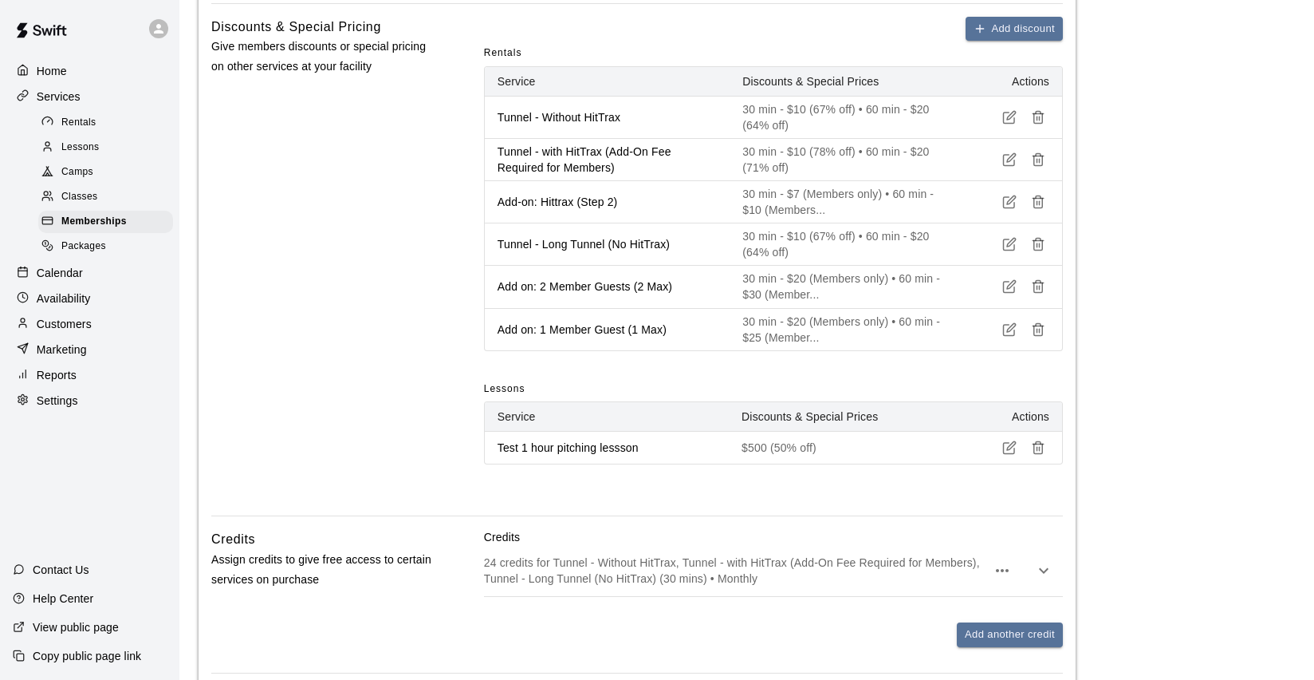
scroll to position [768, 0]
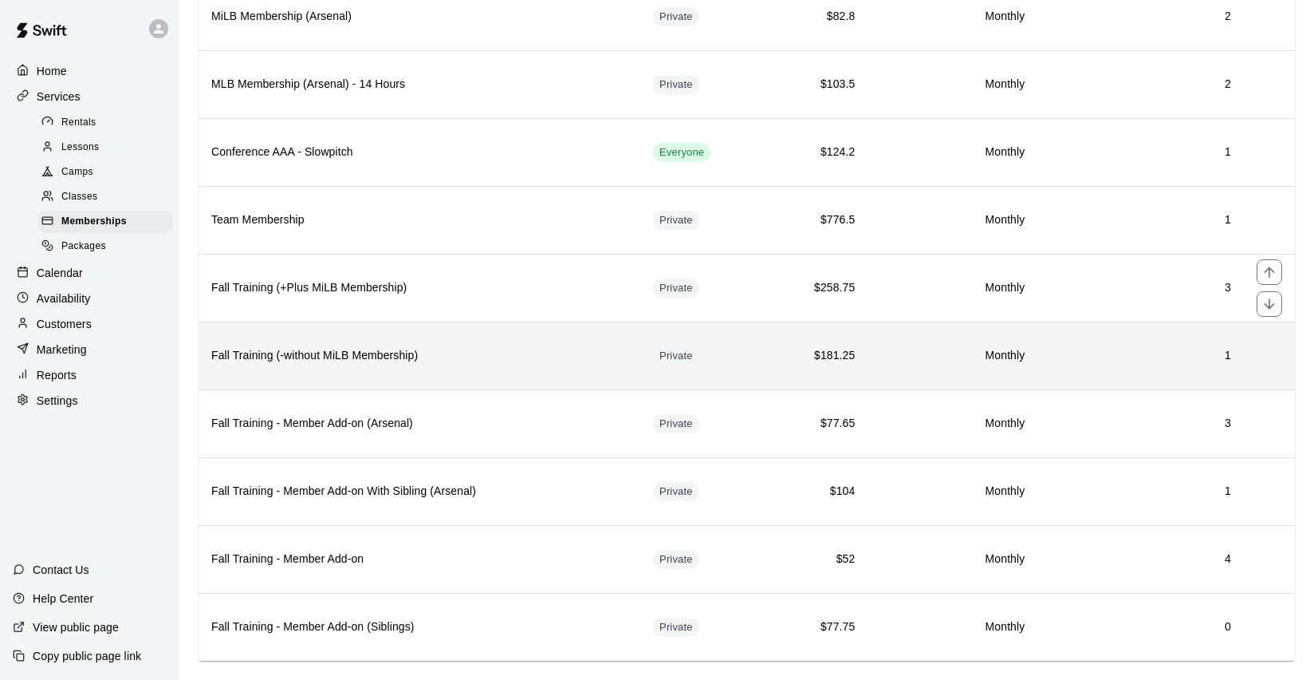
scroll to position [404, 0]
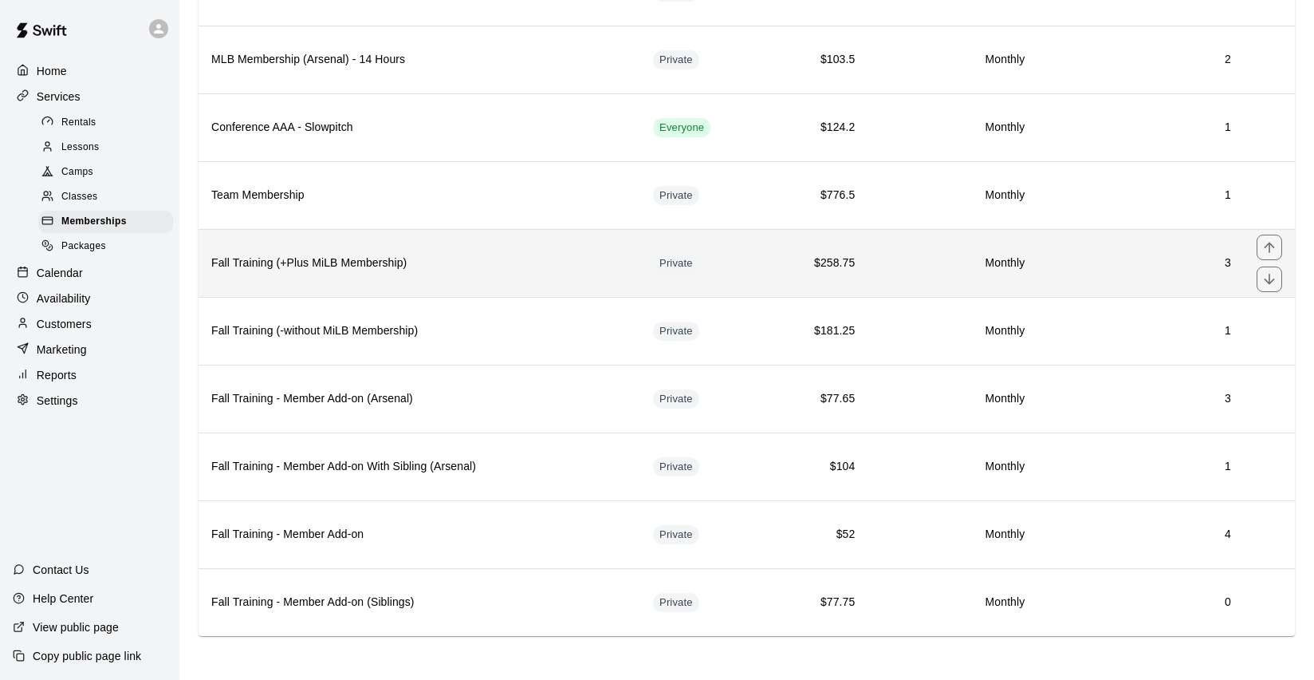
click at [501, 283] on th "Fall Training (+Plus MiLB Membership)" at bounding box center [420, 263] width 442 height 68
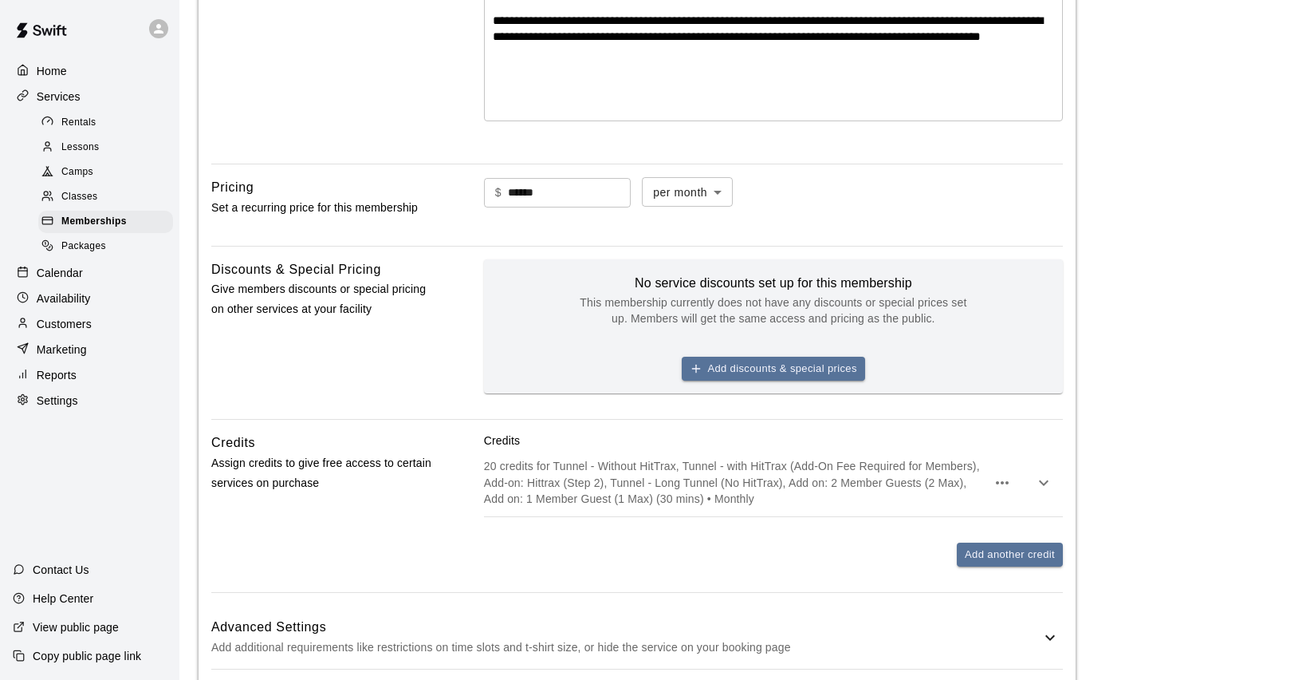
scroll to position [604, 0]
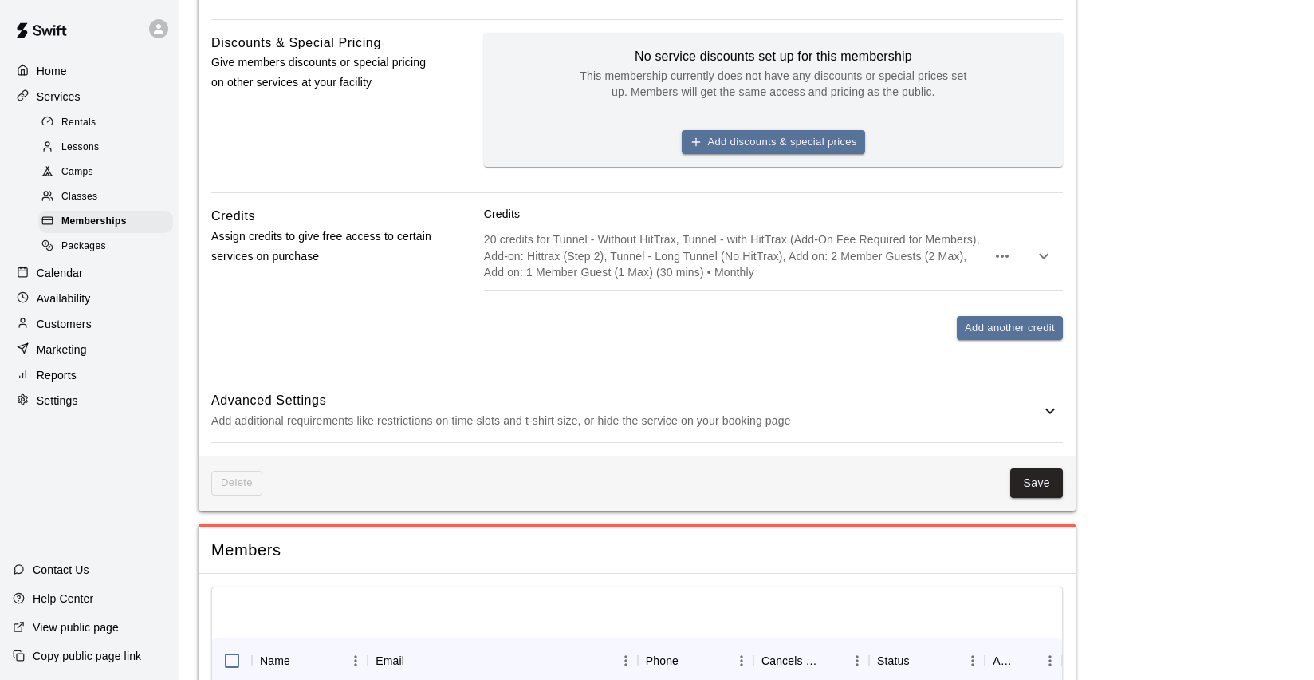
click at [589, 259] on p "20 credits for Tunnel - Without HitTrax, Tunnel - with HitTrax (Add-On Fee Requ…" at bounding box center [735, 255] width 502 height 48
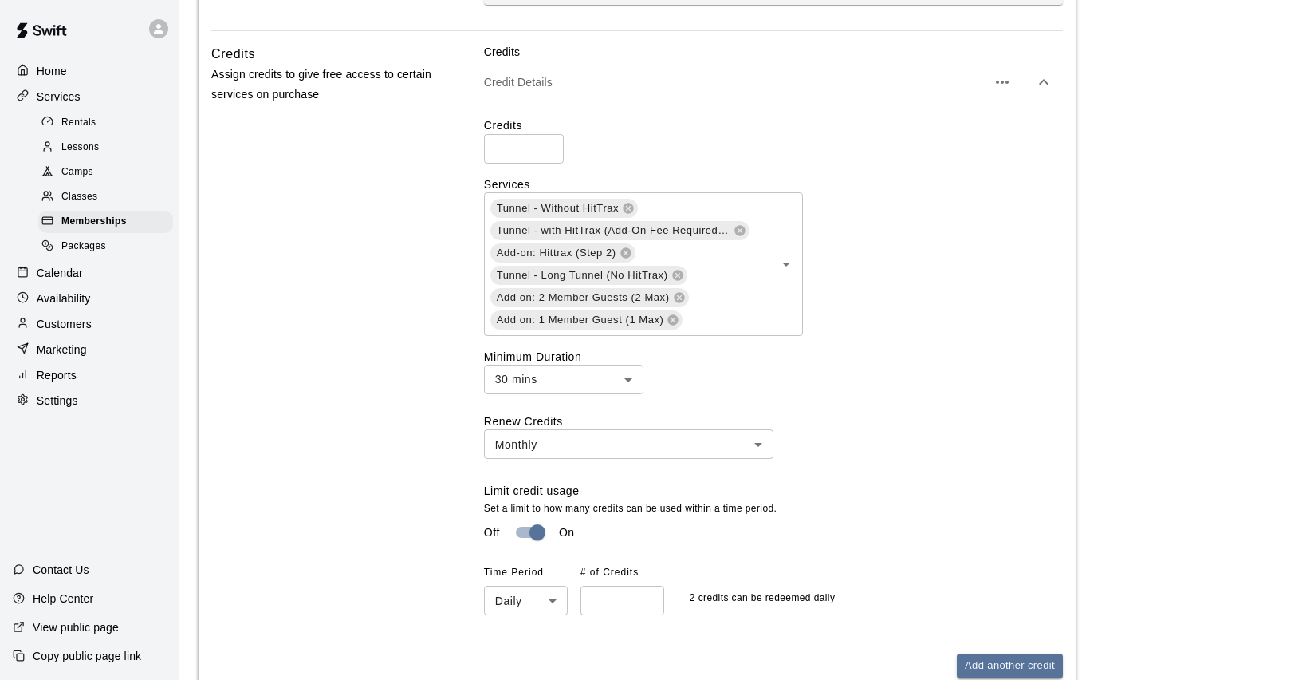
scroll to position [1253, 0]
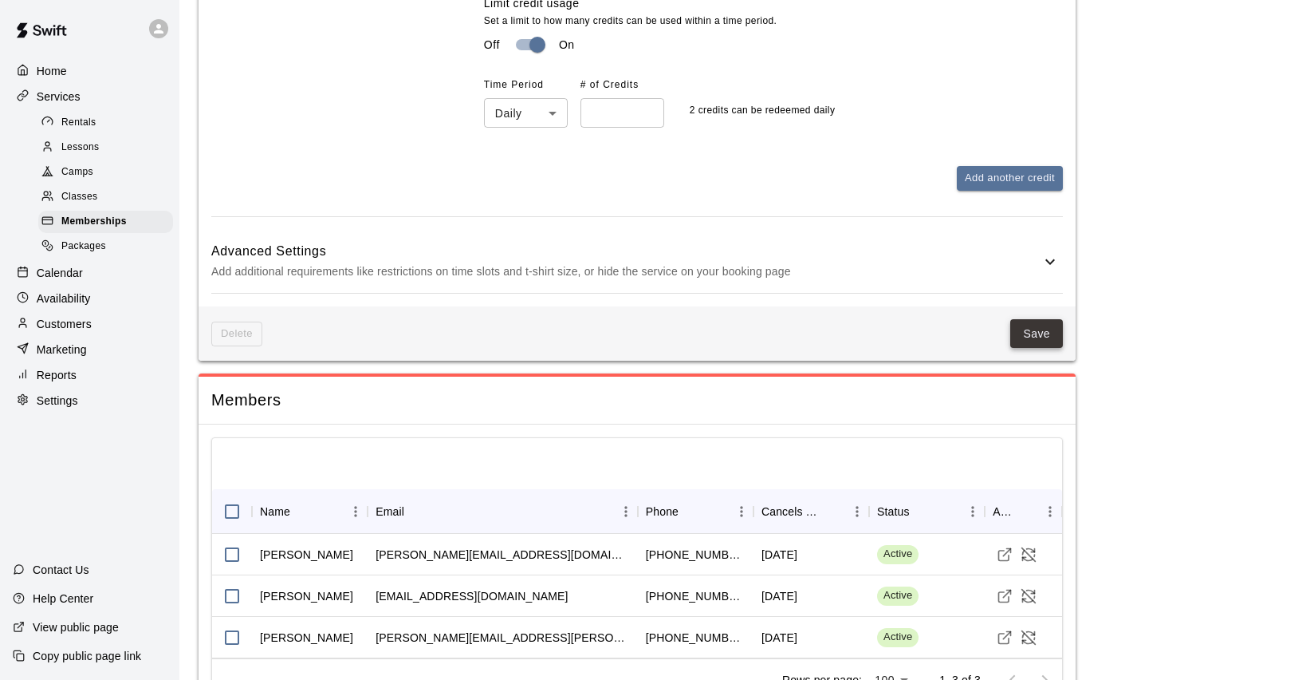
click at [1027, 335] on button "Save" at bounding box center [1037, 334] width 53 height 30
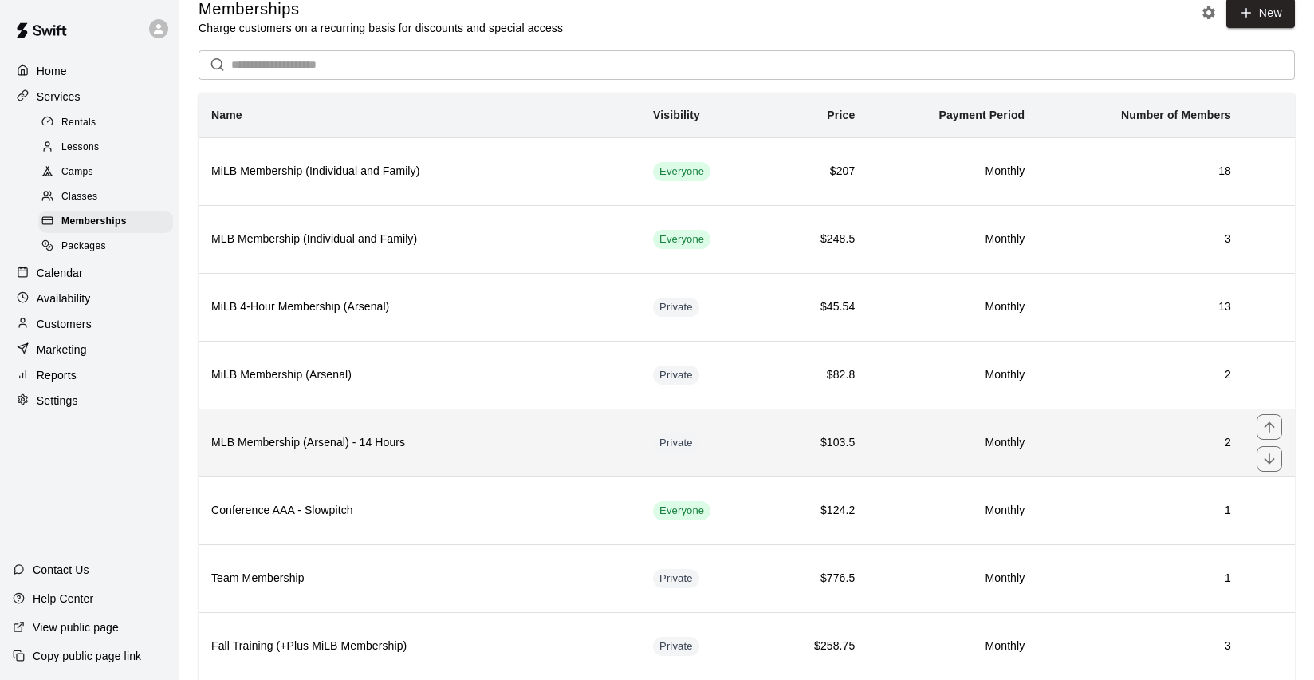
scroll to position [8, 0]
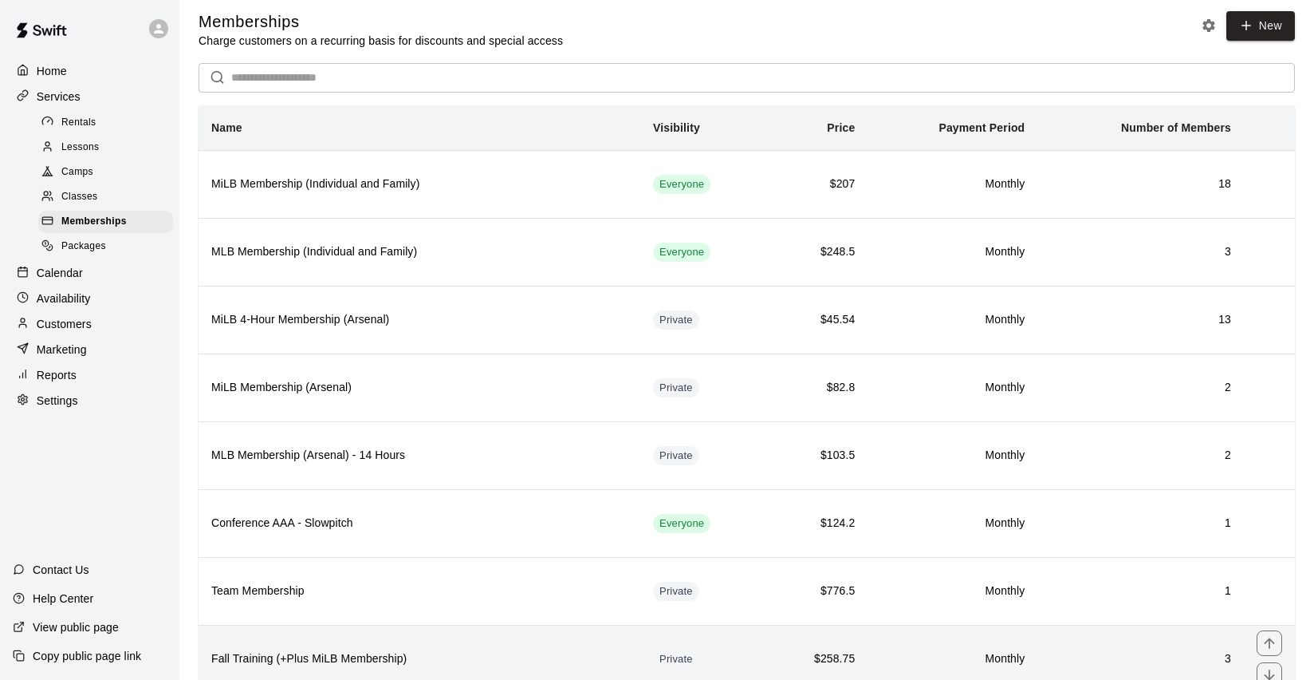
click at [456, 644] on th "Fall Training (+Plus MiLB Membership)" at bounding box center [420, 659] width 442 height 68
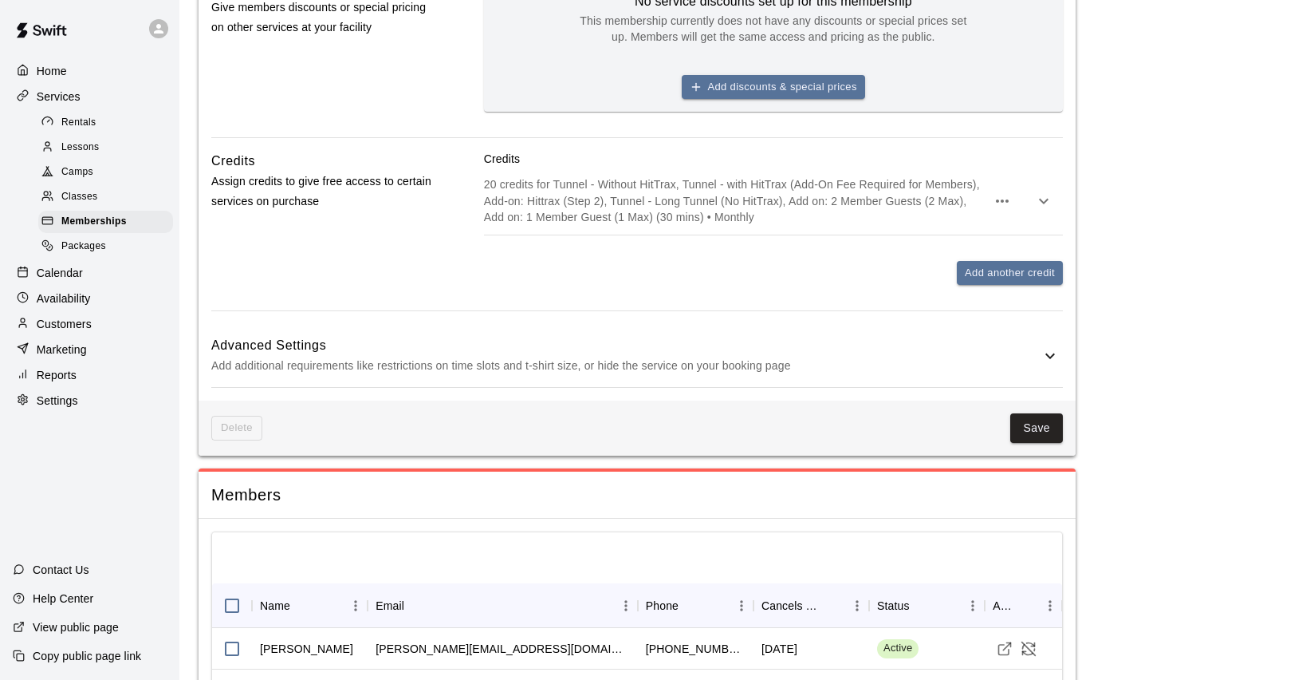
scroll to position [668, 0]
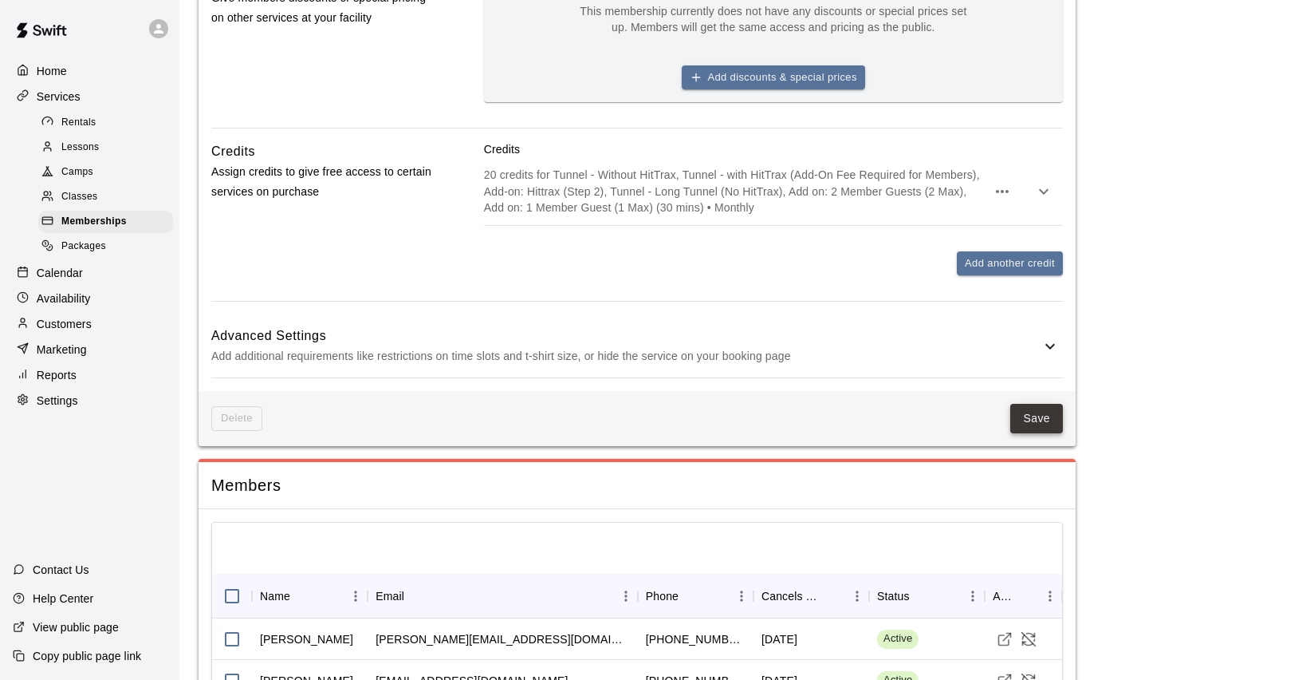
click at [1030, 412] on button "Save" at bounding box center [1037, 419] width 53 height 30
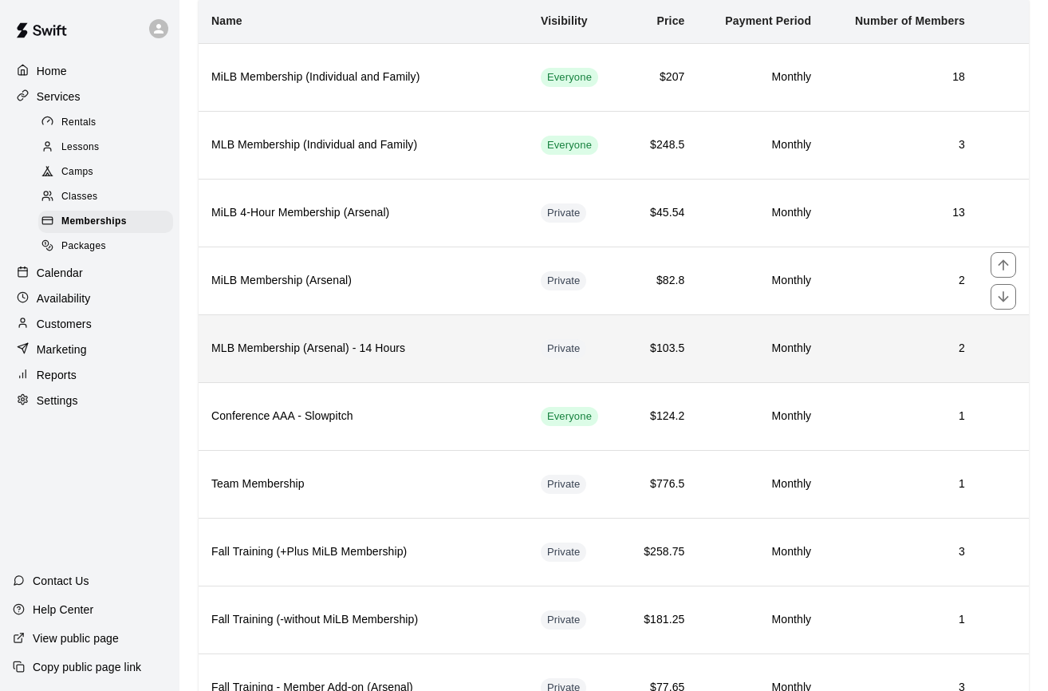
scroll to position [160, 0]
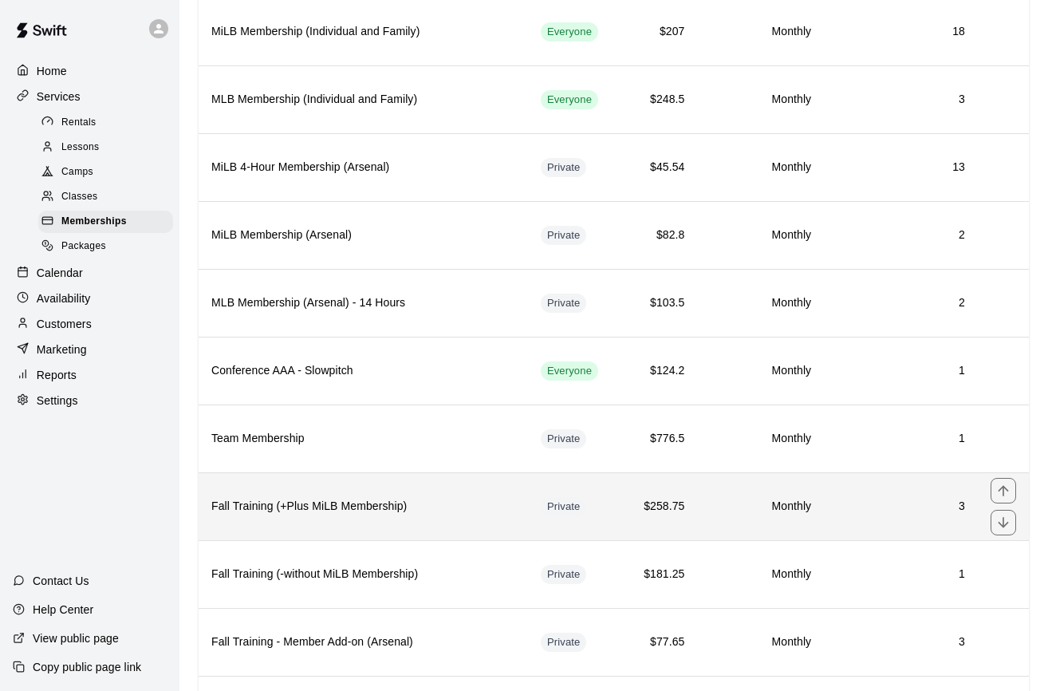
click at [443, 493] on th "Fall Training (+Plus MiLB Membership)" at bounding box center [363, 506] width 329 height 68
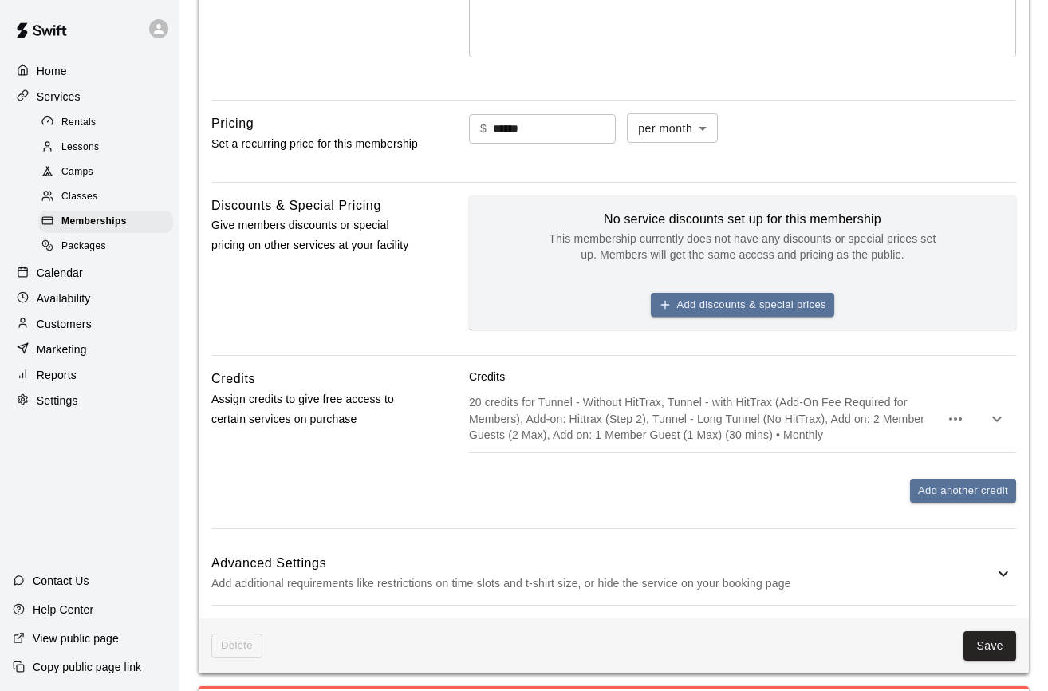
scroll to position [523, 0]
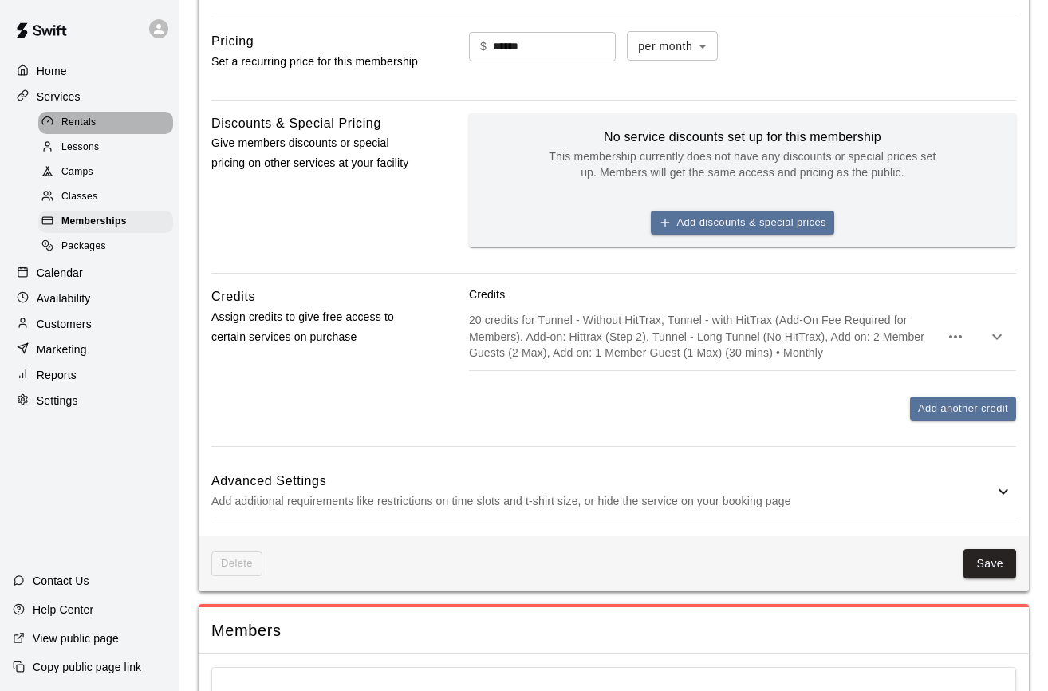
click at [97, 125] on div "Rentals" at bounding box center [105, 123] width 135 height 22
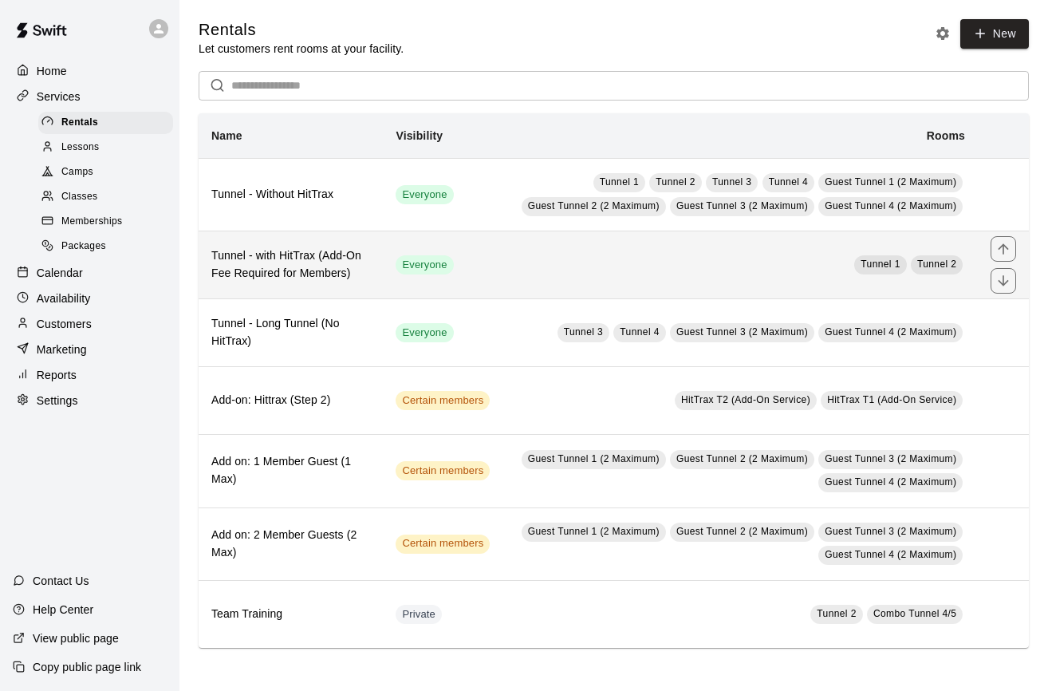
scroll to position [11, 0]
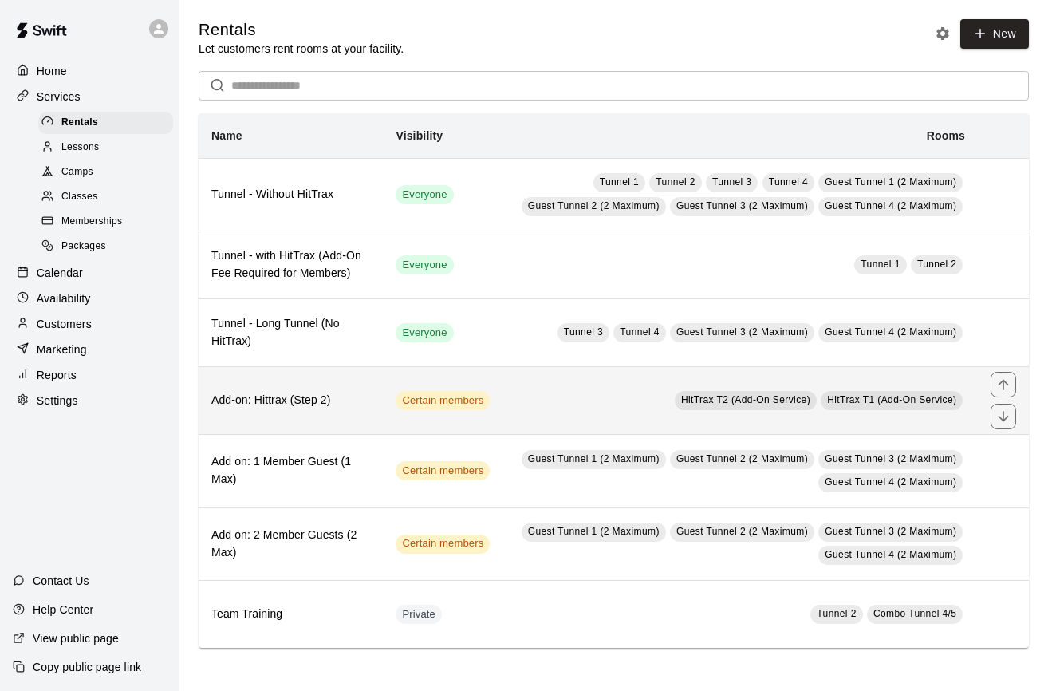
click at [534, 404] on td "HitTrax T2 (Add-On Service) HitTrax T1 (Add-On Service)" at bounding box center [739, 401] width 475 height 68
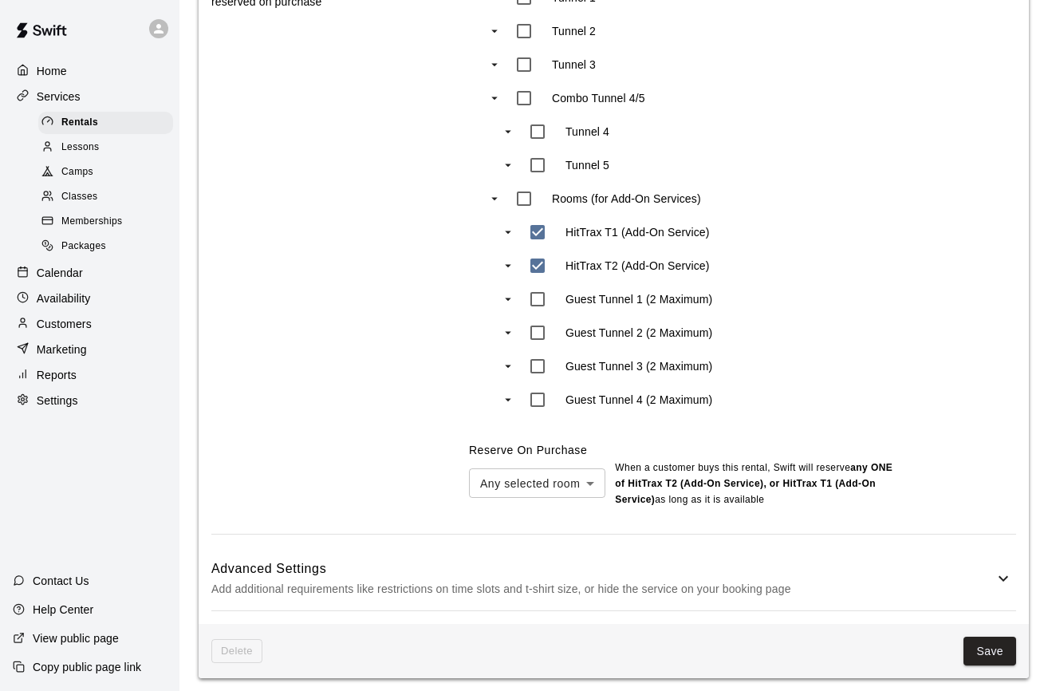
scroll to position [337, 0]
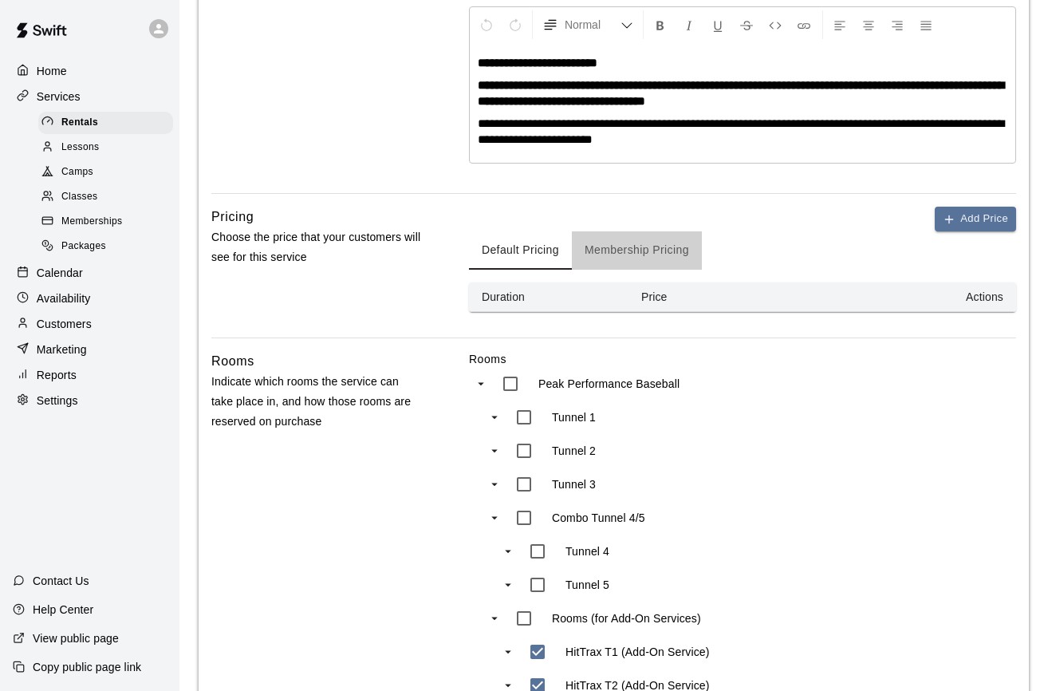
click at [600, 248] on button "Membership Pricing" at bounding box center [637, 250] width 130 height 38
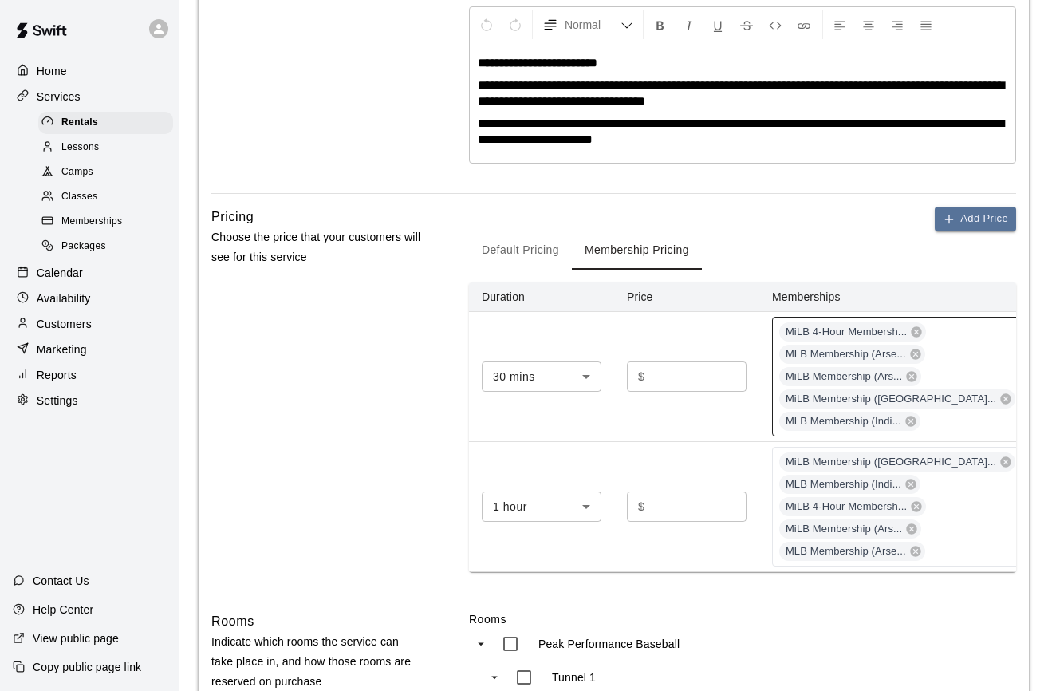
click at [938, 414] on div "MiLB 4-Hour Membersh... MLB Membership (Arse... MiLB Membership (Ars... MiLB Me…" at bounding box center [897, 377] width 250 height 120
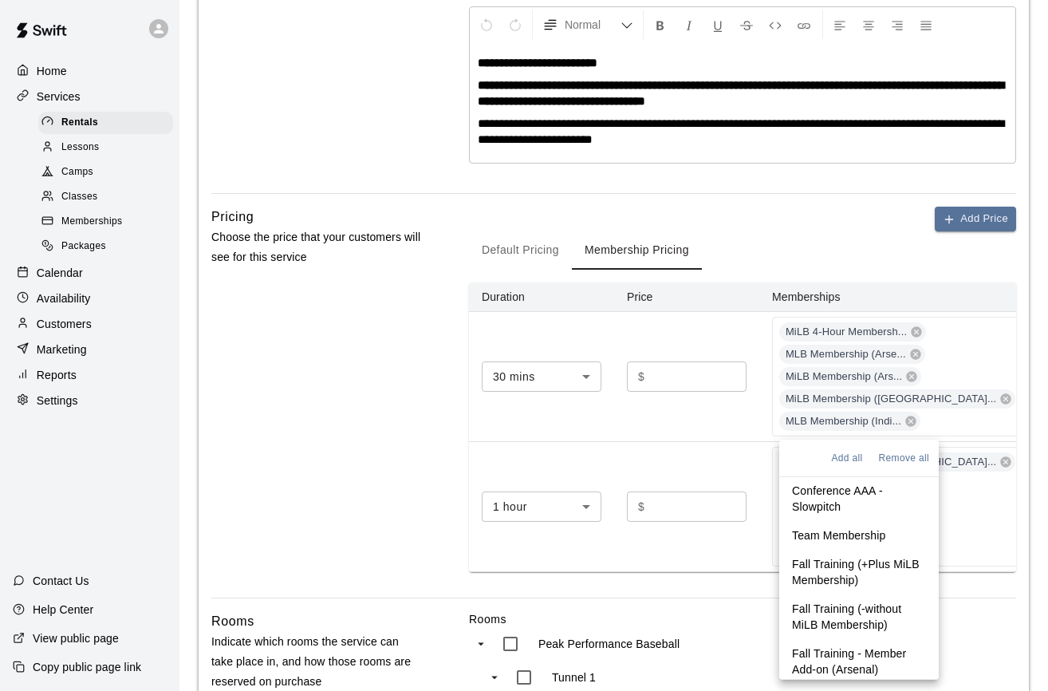
scroll to position [234, 0]
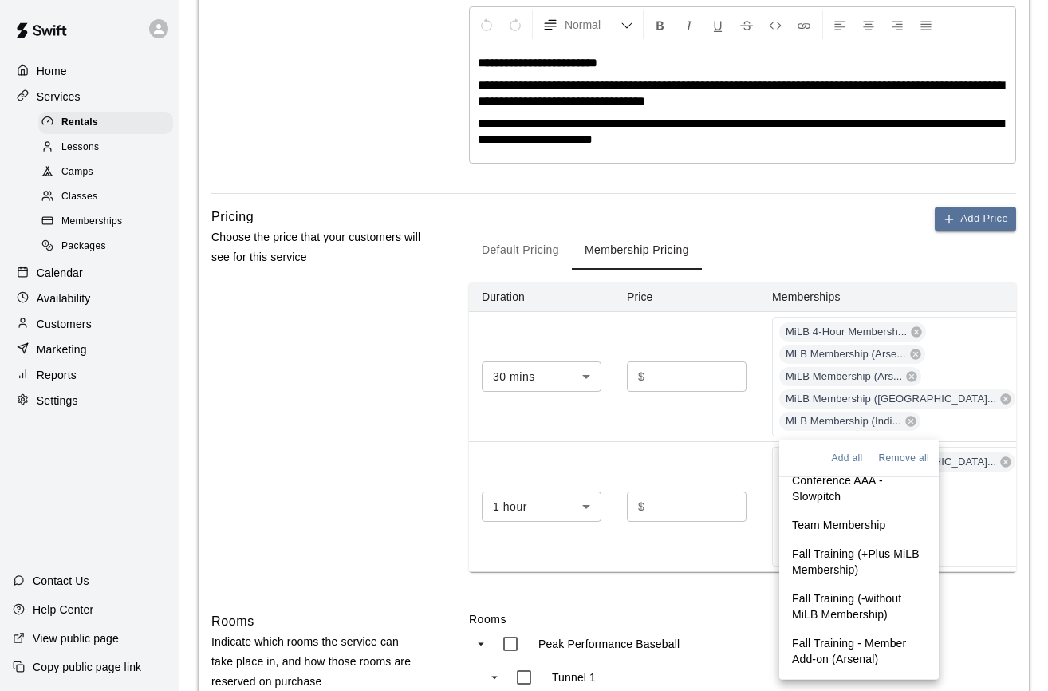
click at [846, 562] on p "Fall Training (+Plus MiLB Membership)" at bounding box center [859, 562] width 134 height 32
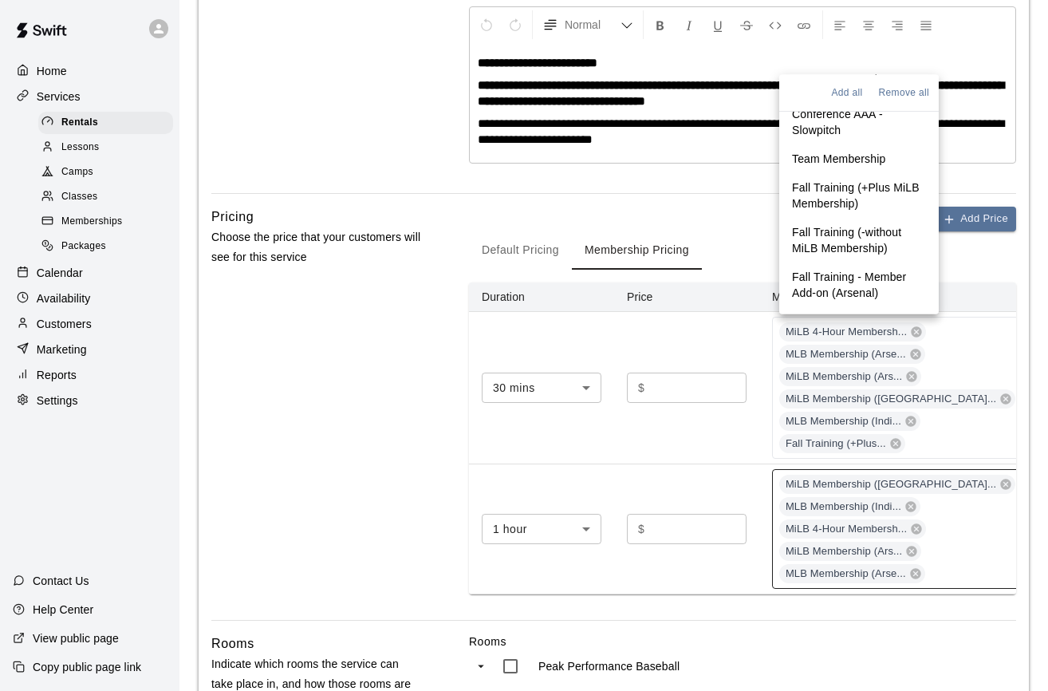
click at [940, 478] on div "MiLB Membership (Ind... MLB Membership (Indi... MiLB 4-Hour Membersh... MiLB Me…" at bounding box center [897, 529] width 250 height 120
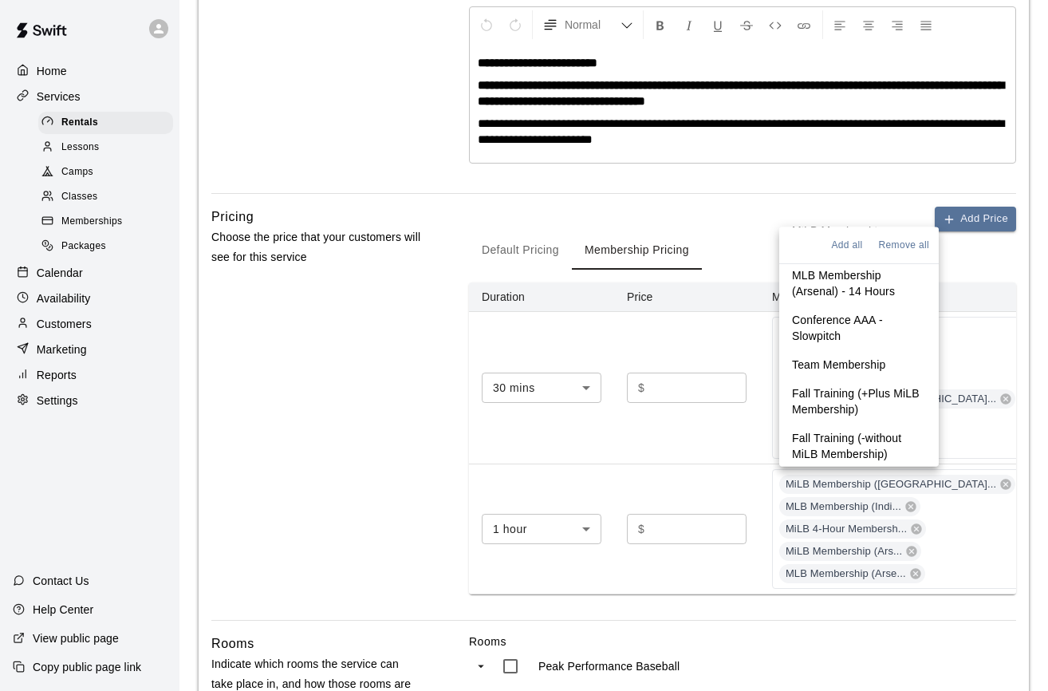
scroll to position [192, 0]
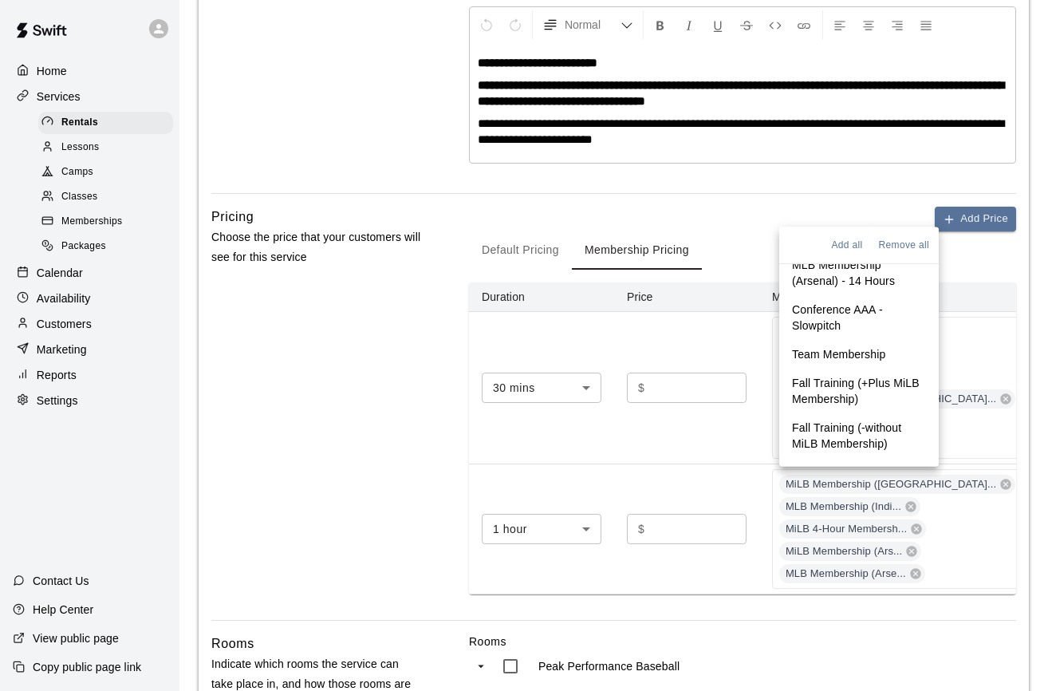
click at [857, 389] on p "Fall Training (+Plus MiLB Membership)" at bounding box center [859, 391] width 134 height 32
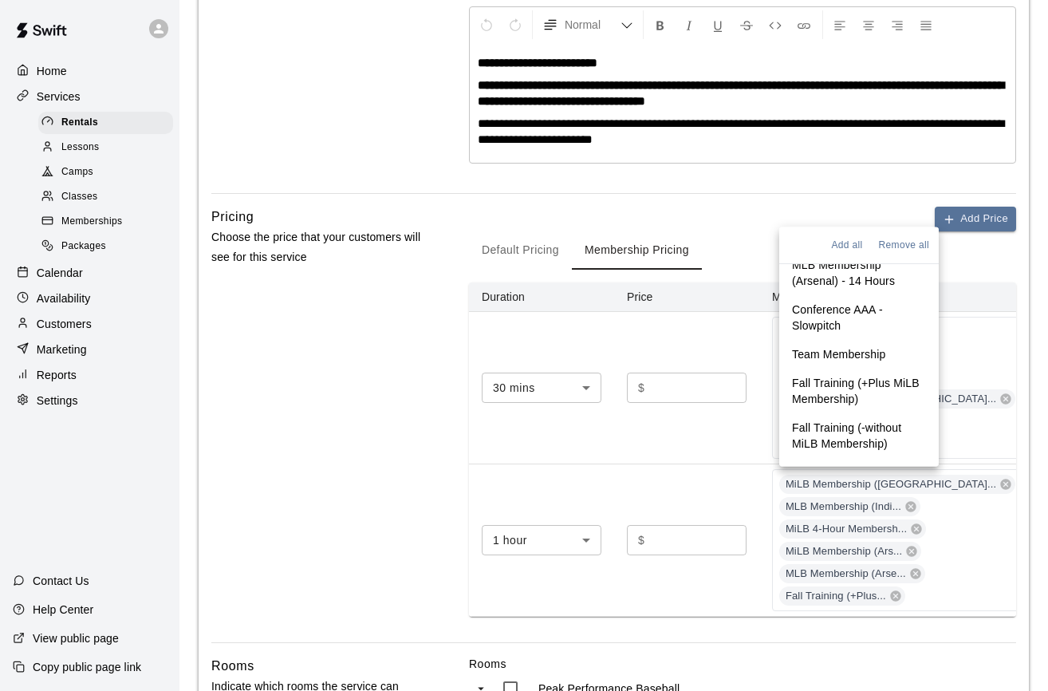
click at [1035, 432] on td at bounding box center [1066, 388] width 63 height 152
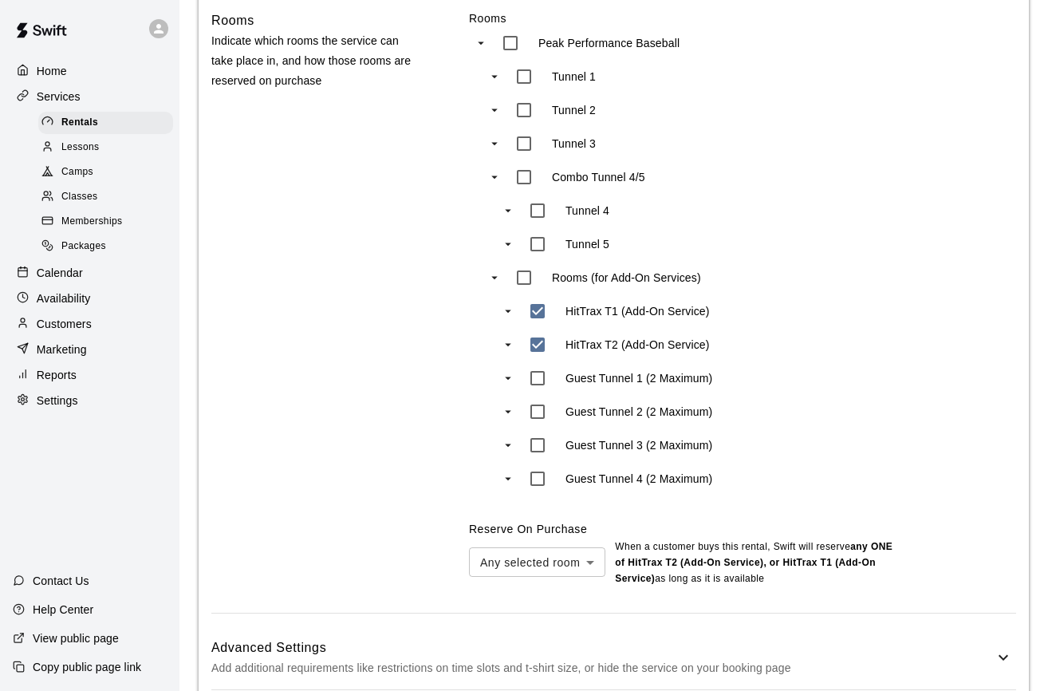
scroll to position [1062, 0]
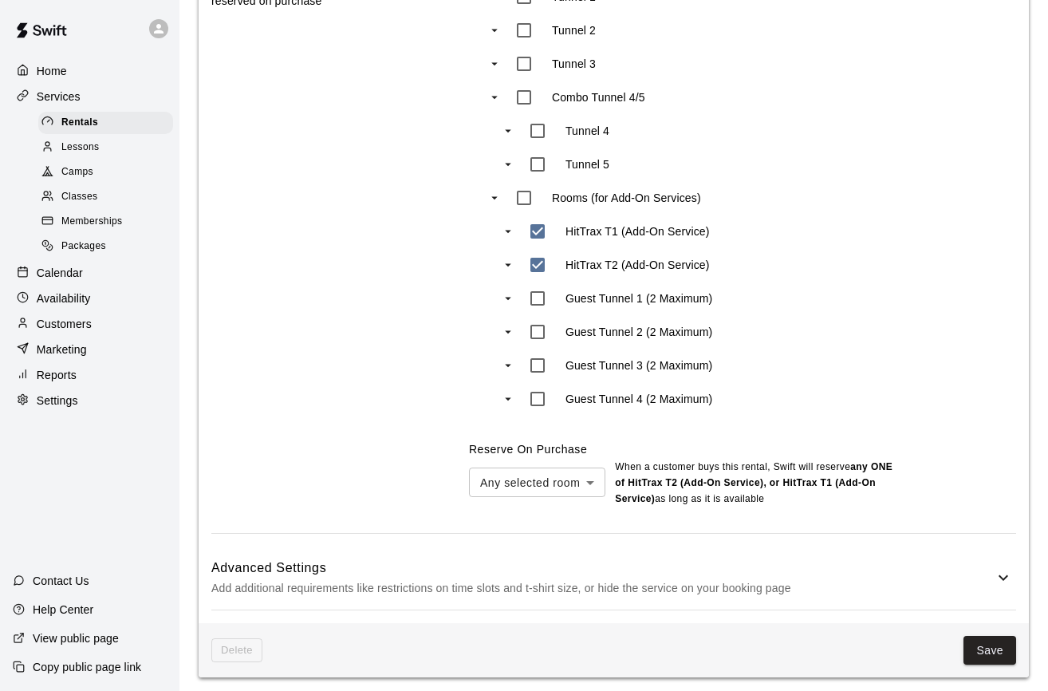
click at [981, 640] on button "Save" at bounding box center [990, 651] width 53 height 30
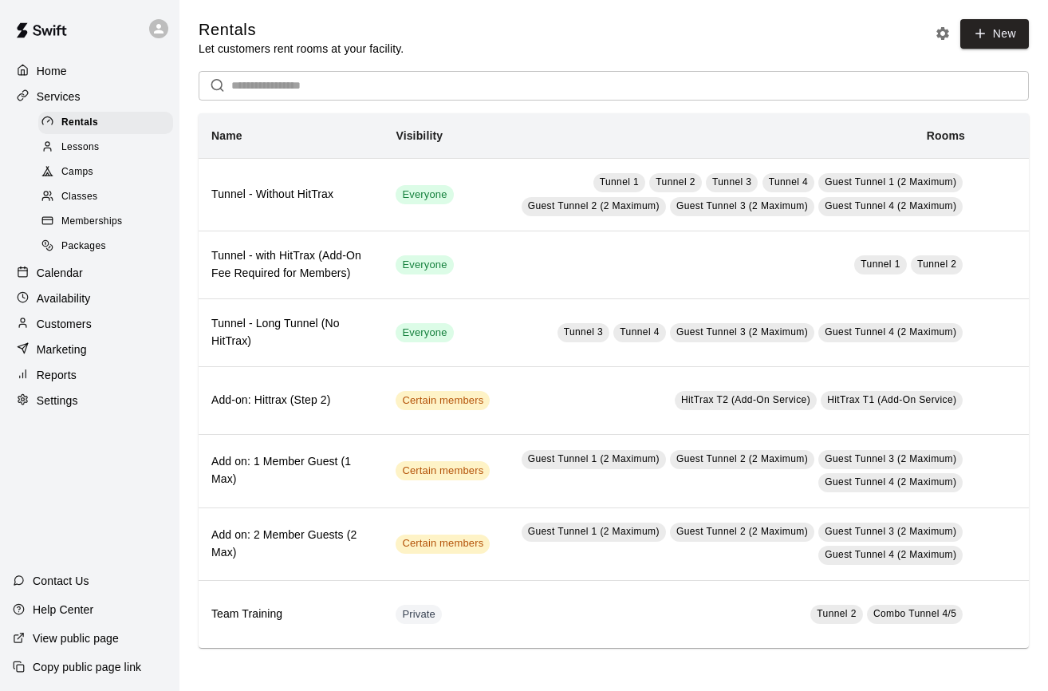
click at [66, 270] on p "Calendar" at bounding box center [60, 273] width 46 height 16
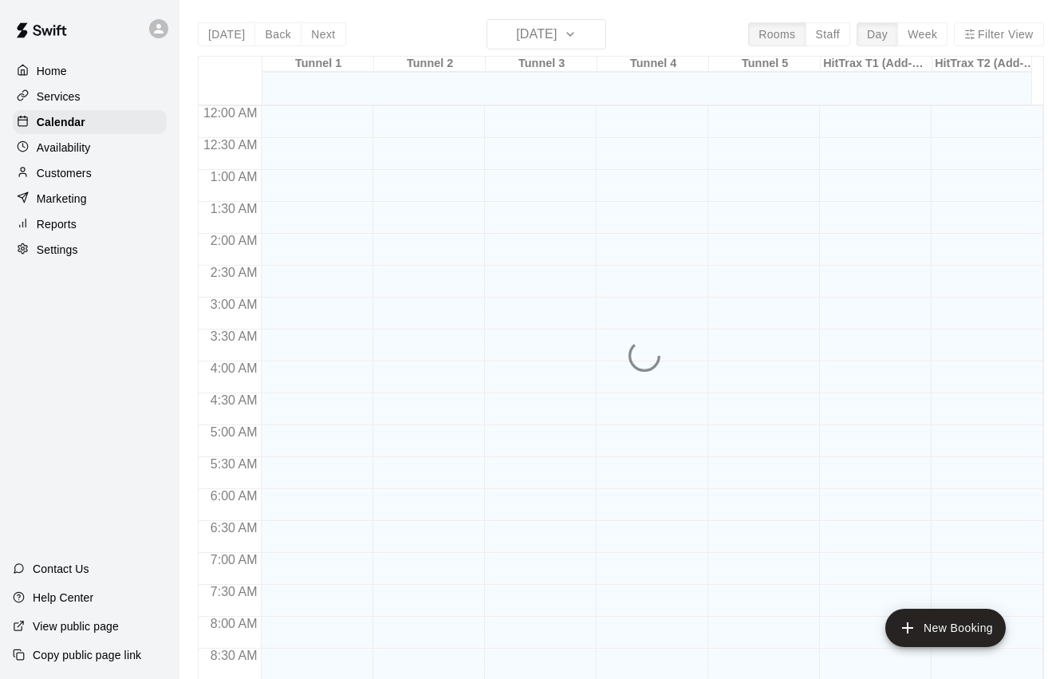
scroll to position [881, 0]
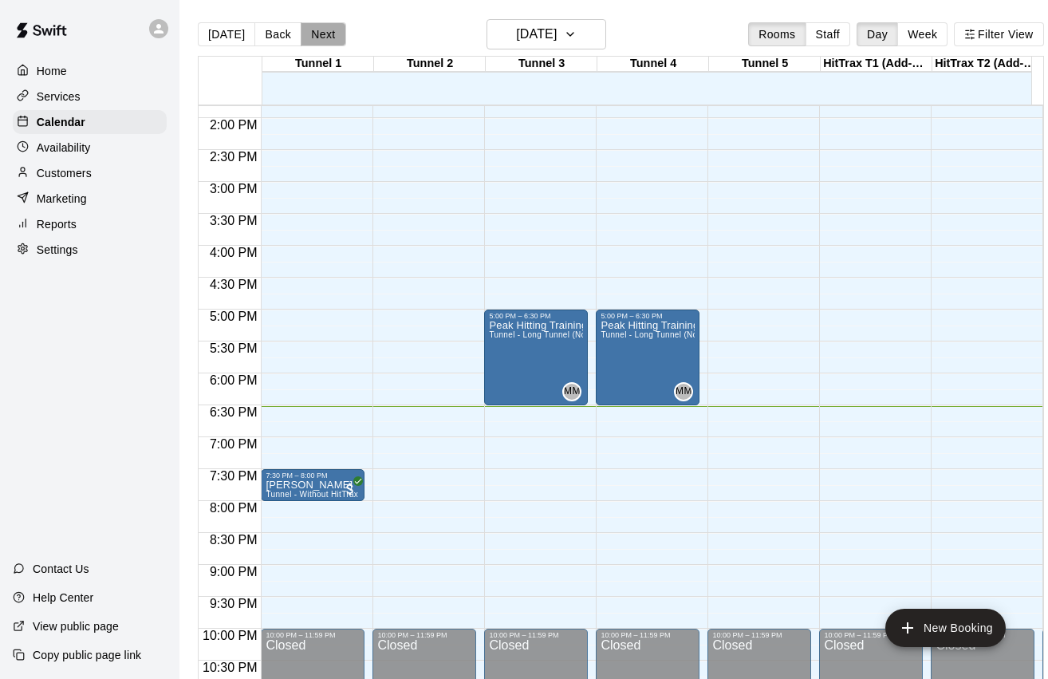
click at [328, 34] on button "Next" at bounding box center [323, 34] width 45 height 24
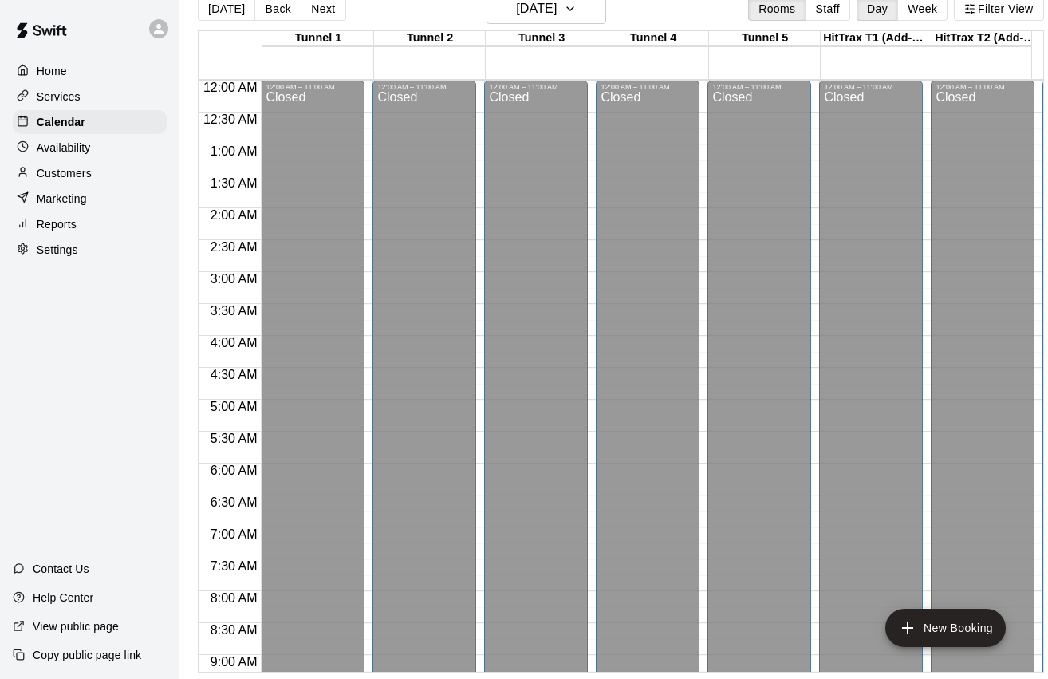
scroll to position [0, 0]
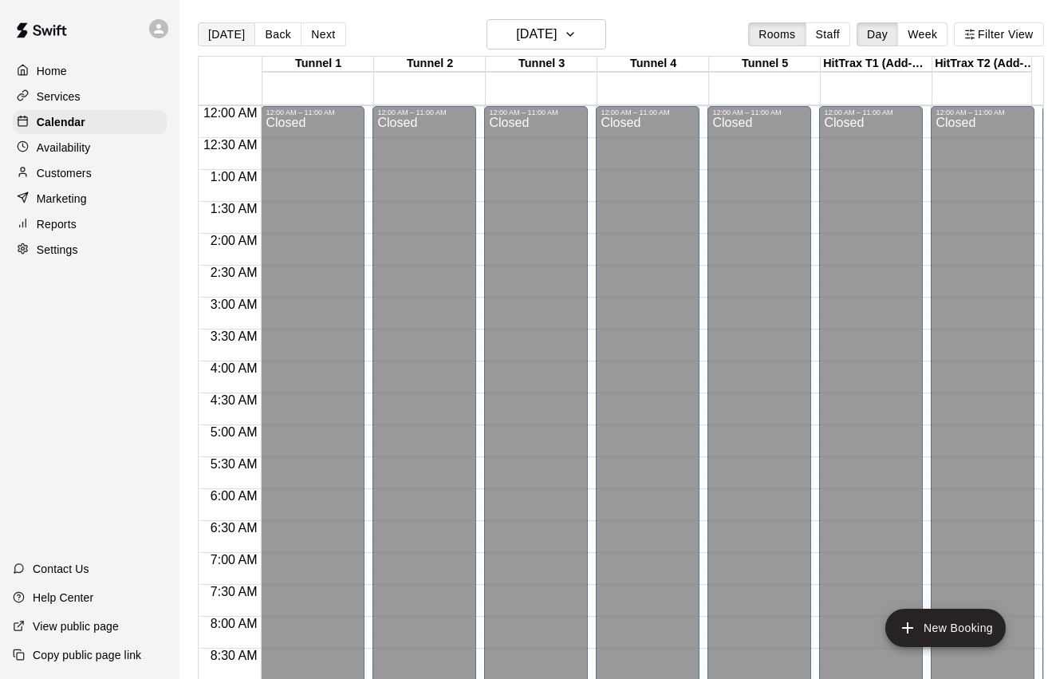
click at [231, 37] on button "[DATE]" at bounding box center [226, 34] width 57 height 24
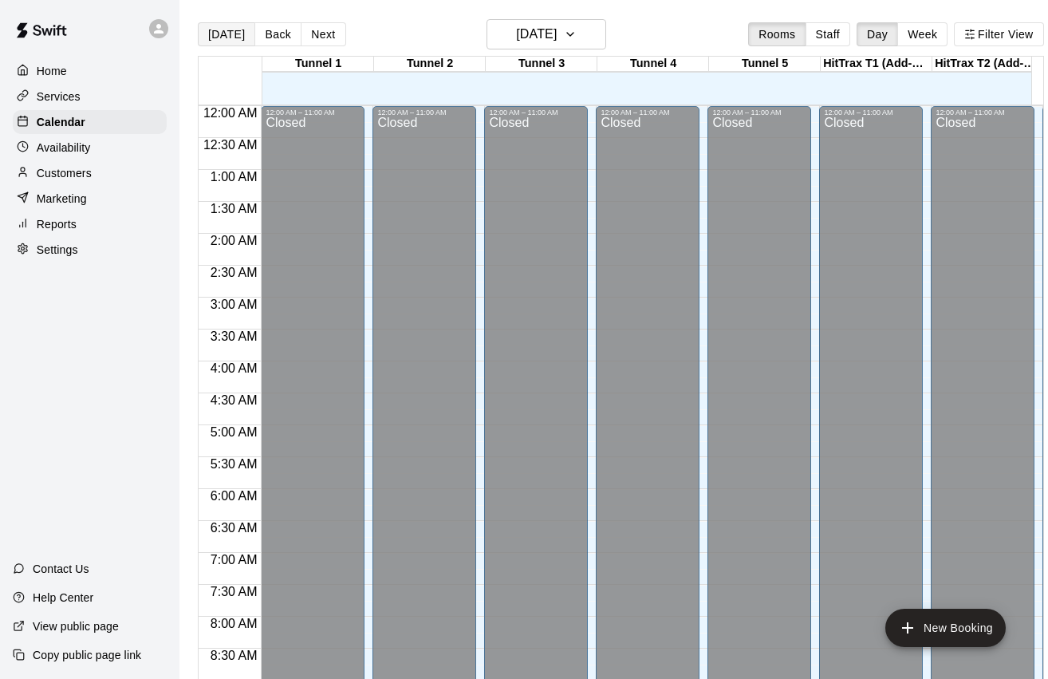
click at [226, 36] on button "[DATE]" at bounding box center [226, 34] width 57 height 24
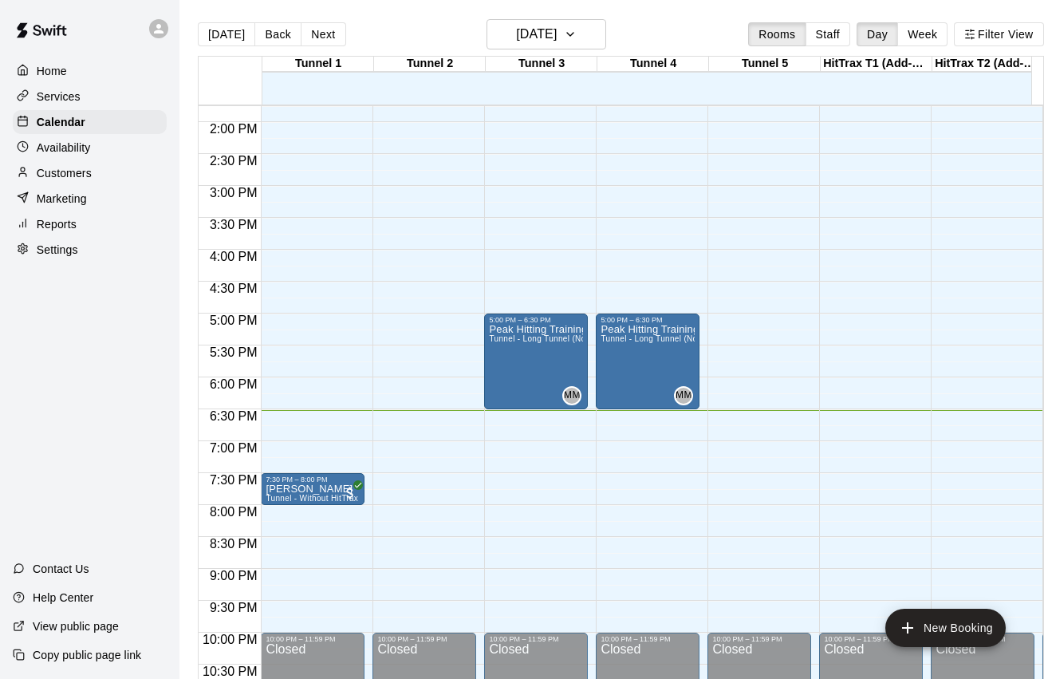
scroll to position [912, 0]
